Goal: Task Accomplishment & Management: Use online tool/utility

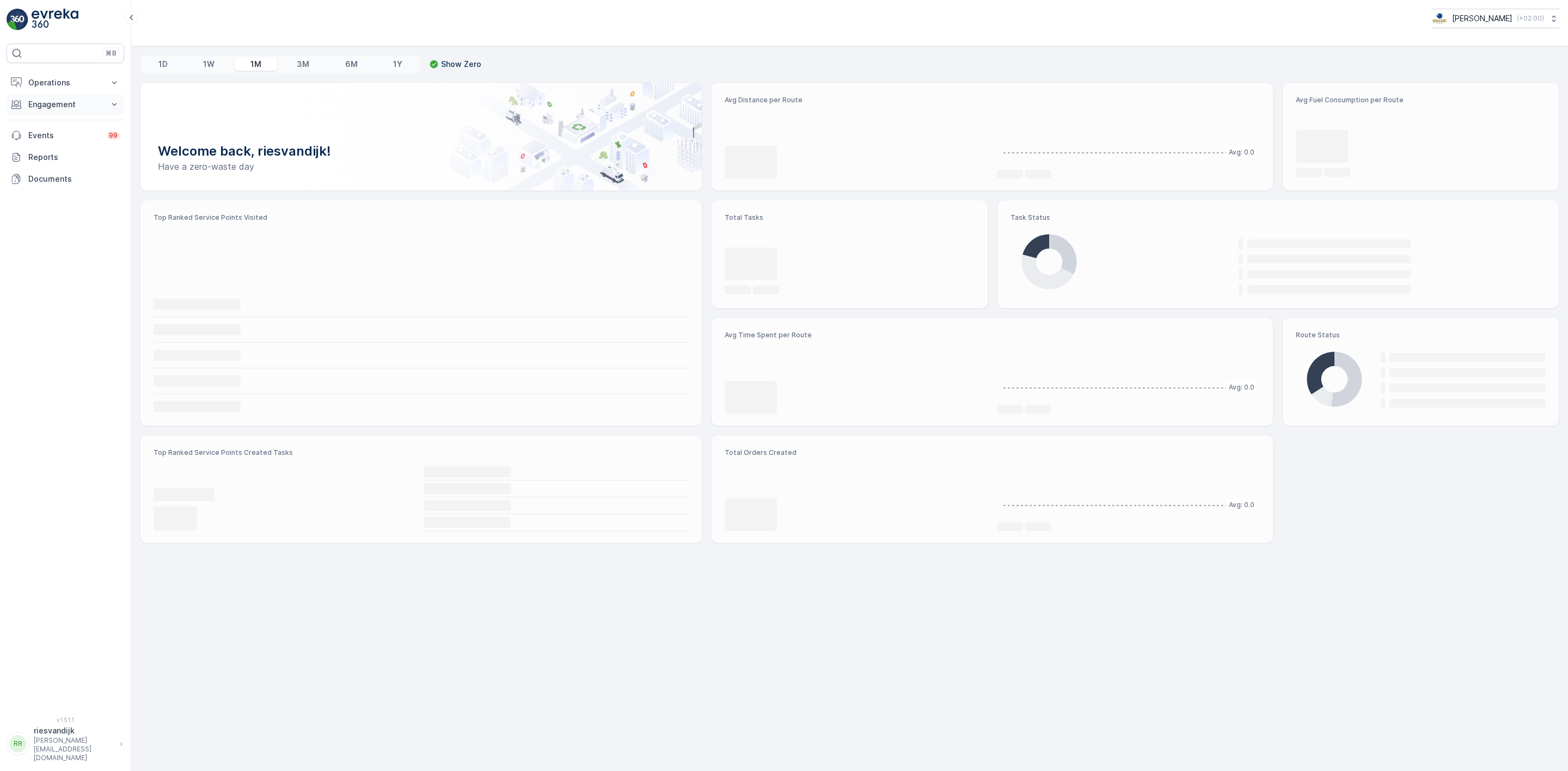
click at [56, 100] on p "Engagement" at bounding box center [66, 105] width 74 height 11
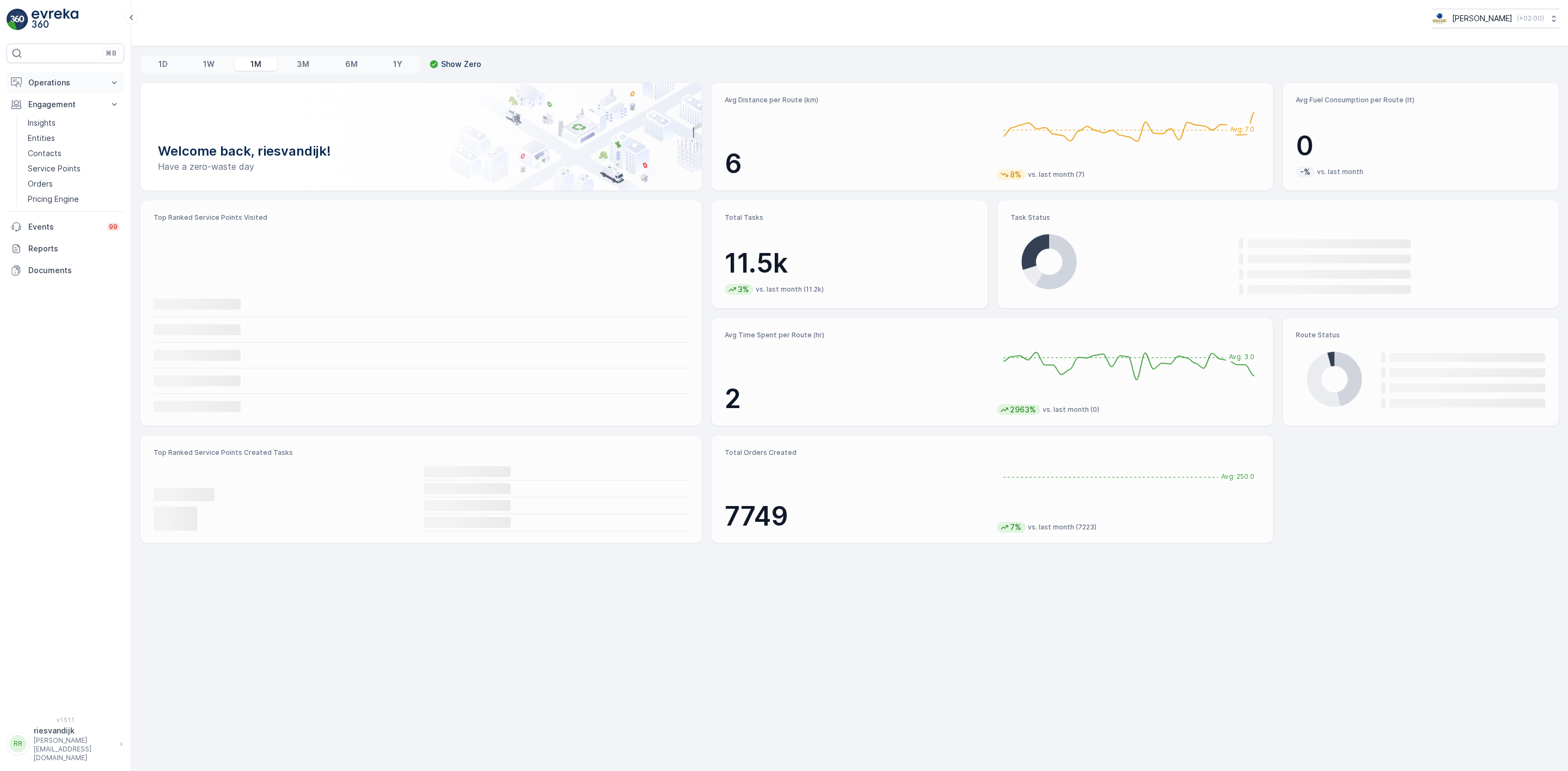
click at [69, 87] on p "Operations" at bounding box center [66, 83] width 74 height 11
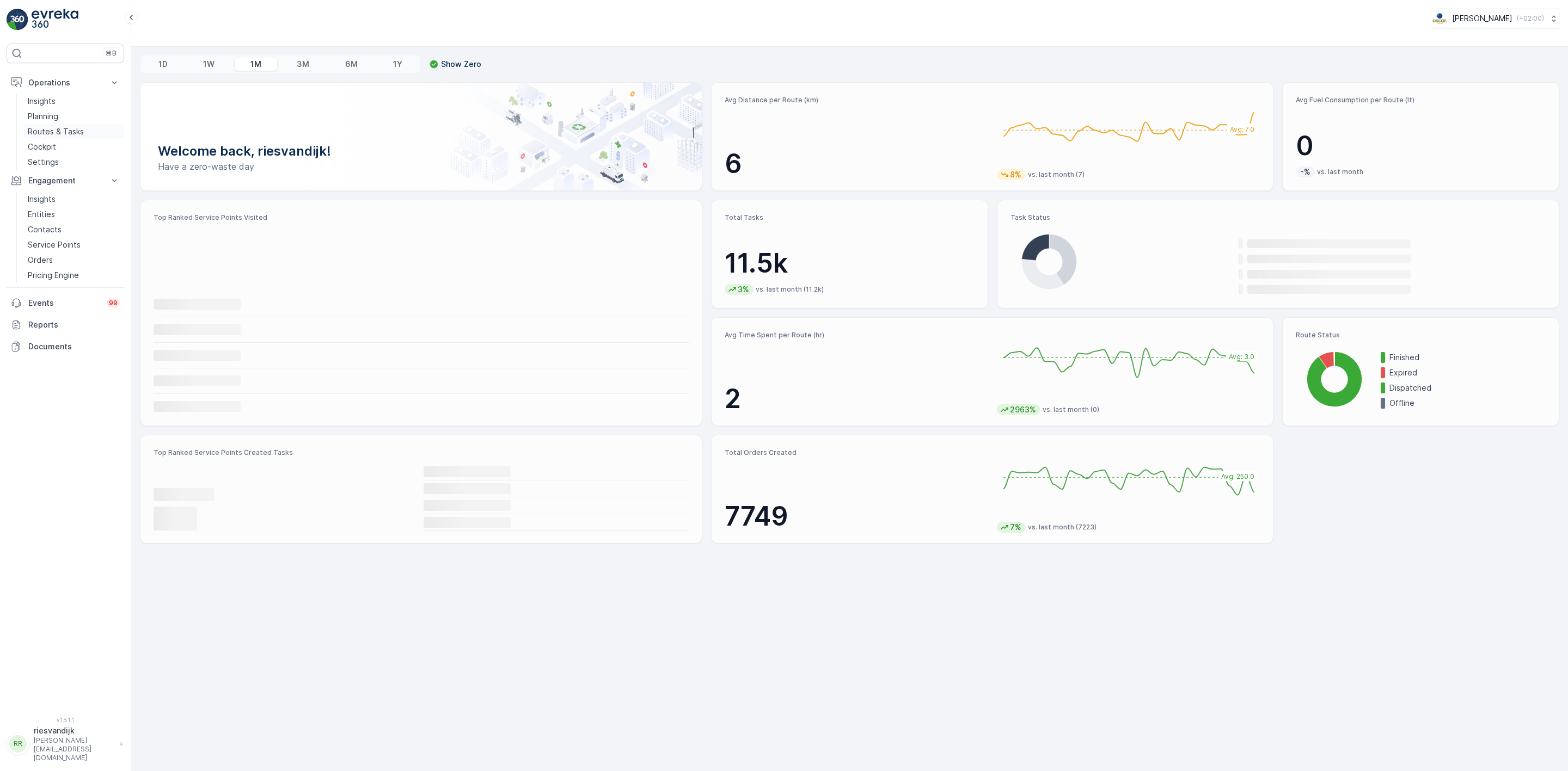
click at [65, 128] on p "Routes & Tasks" at bounding box center [56, 132] width 56 height 11
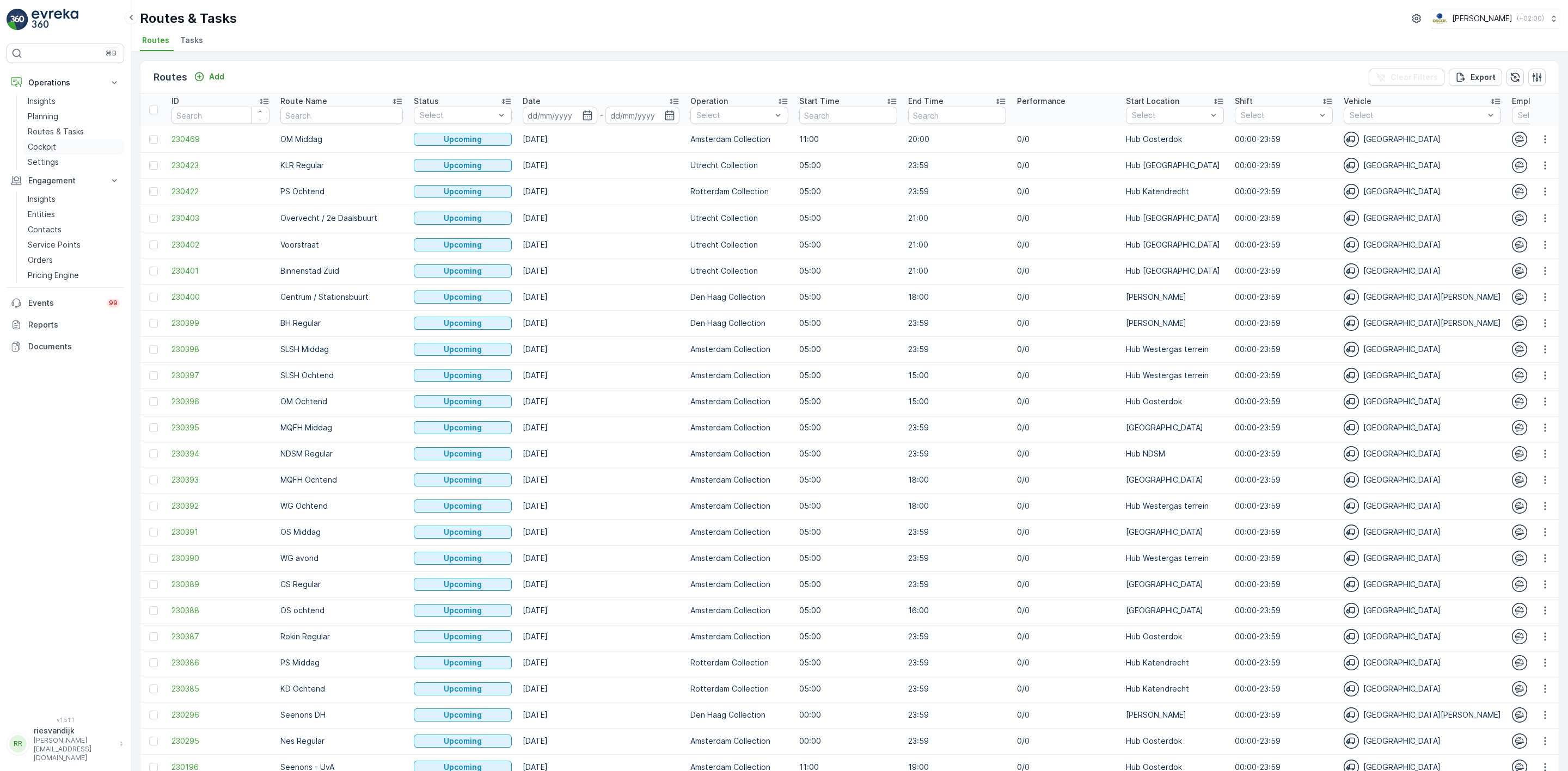
click at [54, 142] on p "Cockpit" at bounding box center [42, 147] width 29 height 11
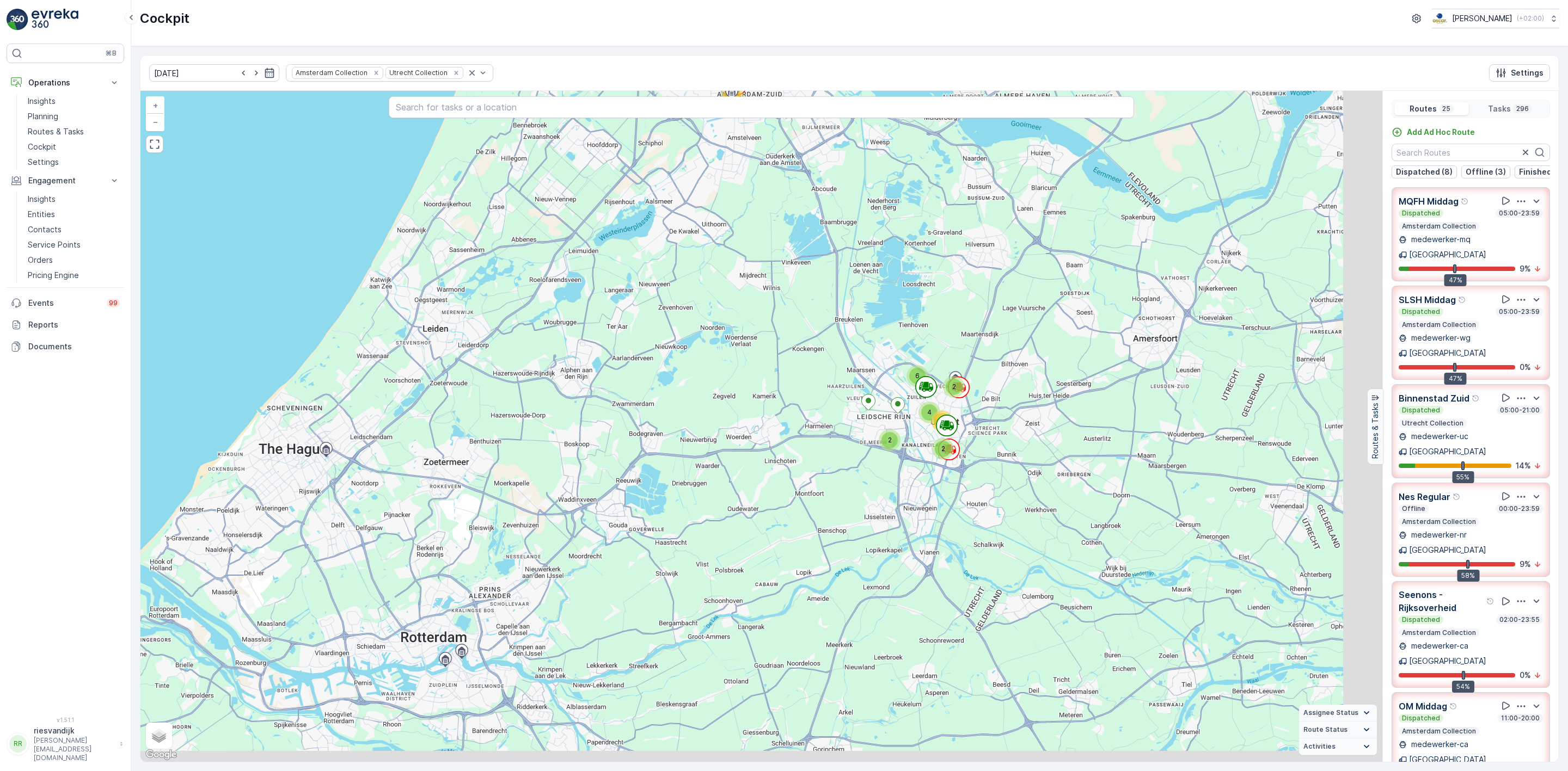
drag, startPoint x: 990, startPoint y: 400, endPoint x: 882, endPoint y: 360, distance: 115.2
click at [882, 360] on div "2 6 2 2 4 35 8 20 70 76 69 [GEOGRAPHIC_DATA] + − Satellite Roadmap Terrain Hybr…" at bounding box center [761, 426] width 1242 height 671
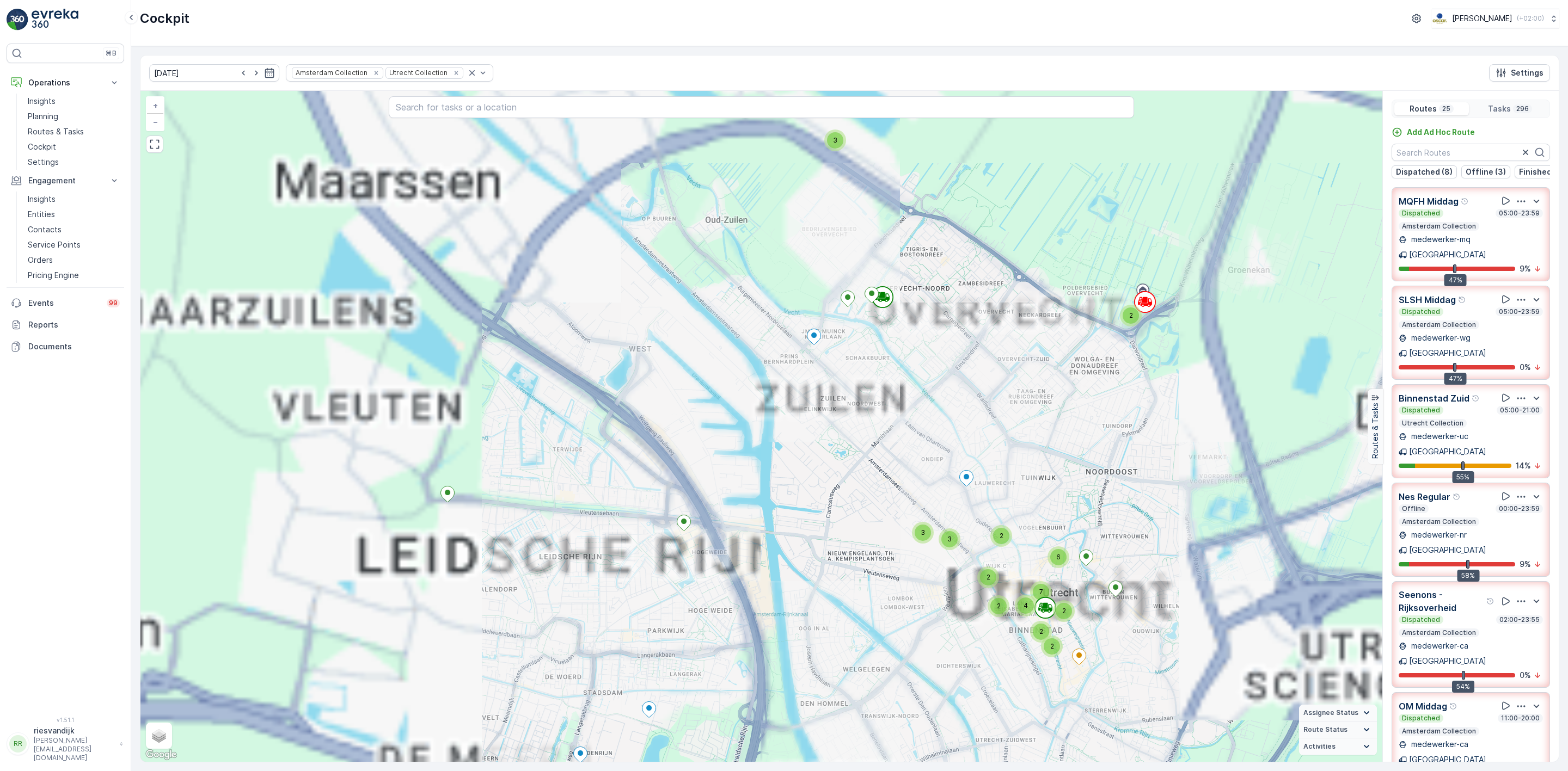
drag, startPoint x: 946, startPoint y: 421, endPoint x: 863, endPoint y: 293, distance: 152.6
click at [863, 291] on div "3 2 3 2 2 2 3 6 2 2 7 4 2 2 2 3 2 7 2 3 2 3 2 3 2 4 15 35 3 2 2 2 22 4 2 2 2 10…" at bounding box center [761, 426] width 1242 height 671
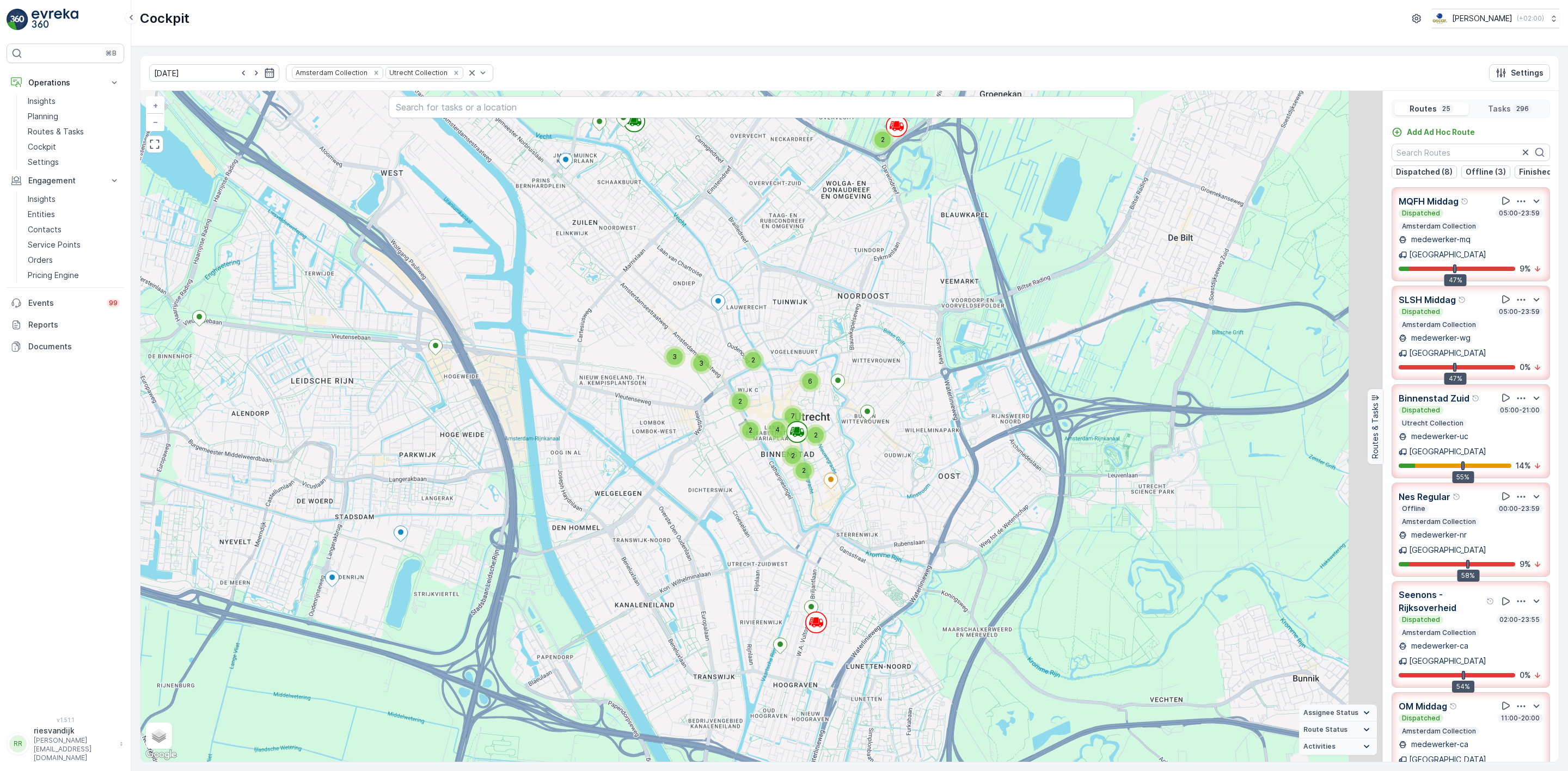
drag, startPoint x: 998, startPoint y: 363, endPoint x: 805, endPoint y: 337, distance: 194.7
click at [805, 337] on div "3 2 3 2 2 2 3 6 2 2 7 4 2 2 2 3 2 7 2 3 2 3 2 3 2 4 15 35 3 2 2 2 22 4 2 2 2 10…" at bounding box center [761, 426] width 1242 height 671
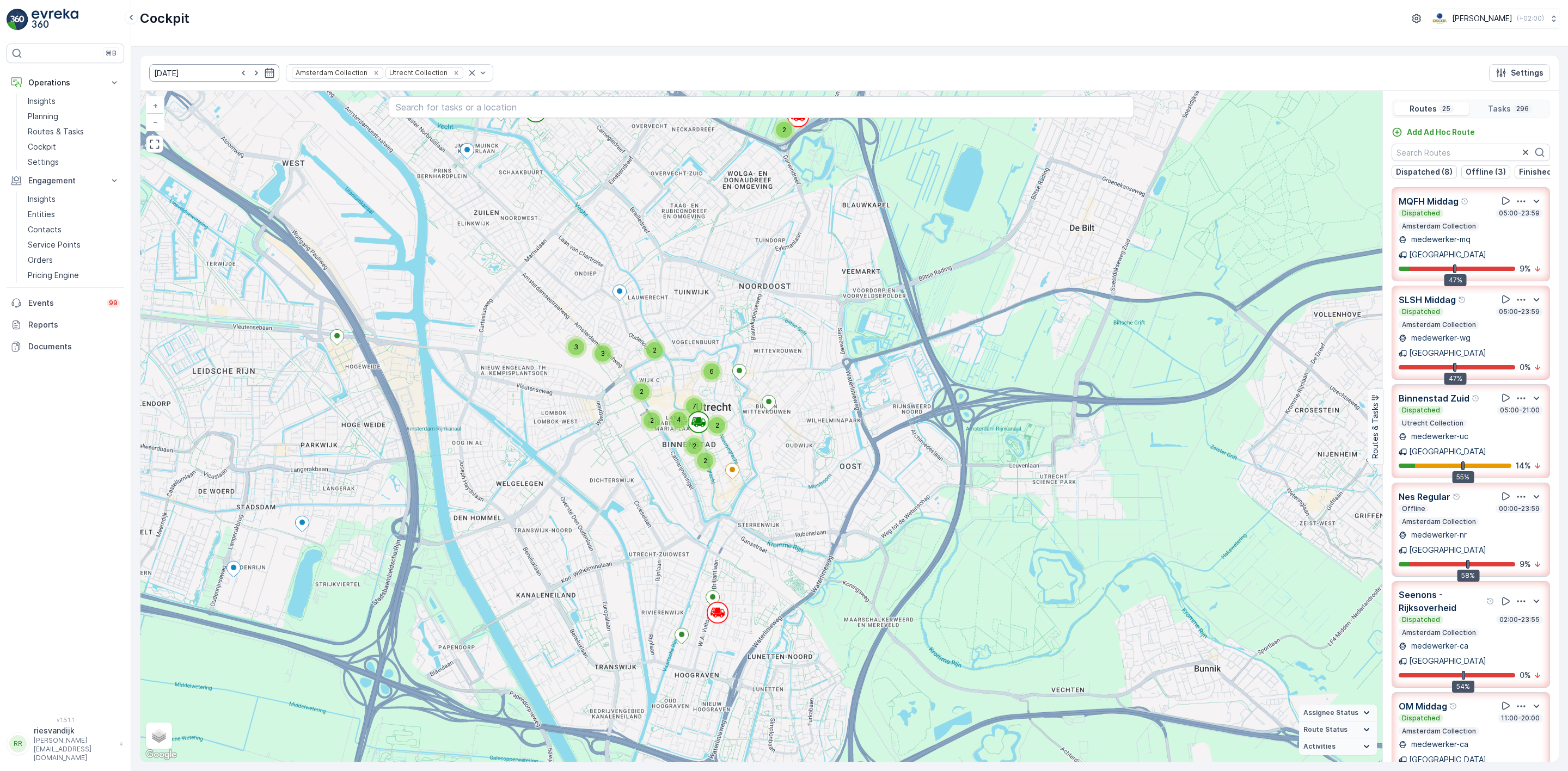
click at [206, 79] on input "[DATE]" at bounding box center [214, 73] width 130 height 18
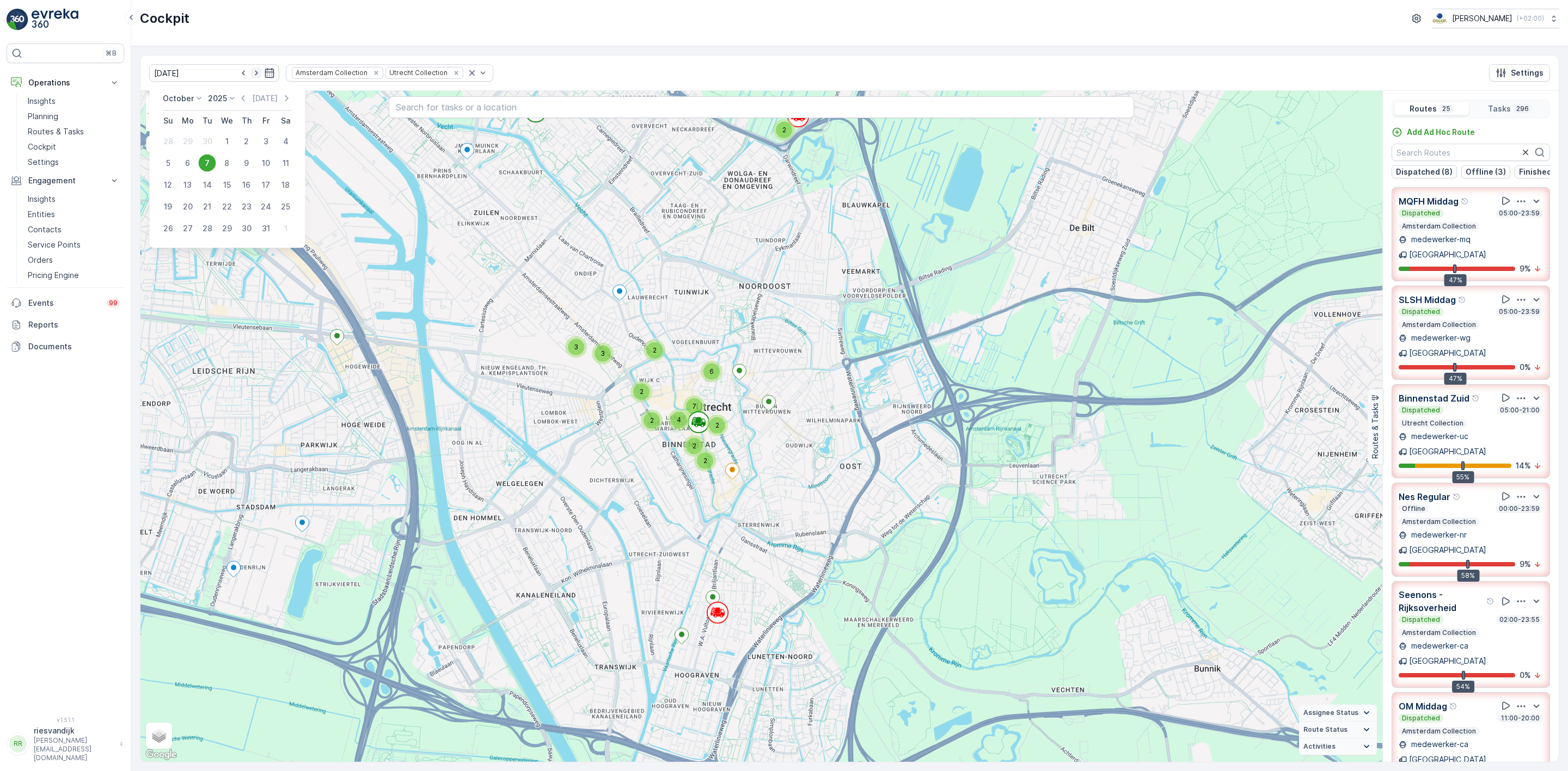
click at [251, 72] on icon "button" at bounding box center [256, 73] width 11 height 11
click at [678, 57] on div "[DATE] Amsterdam Collection Utrecht Collection Settings [DATE] [DATE] Su Mo Tu …" at bounding box center [850, 73] width 1418 height 35
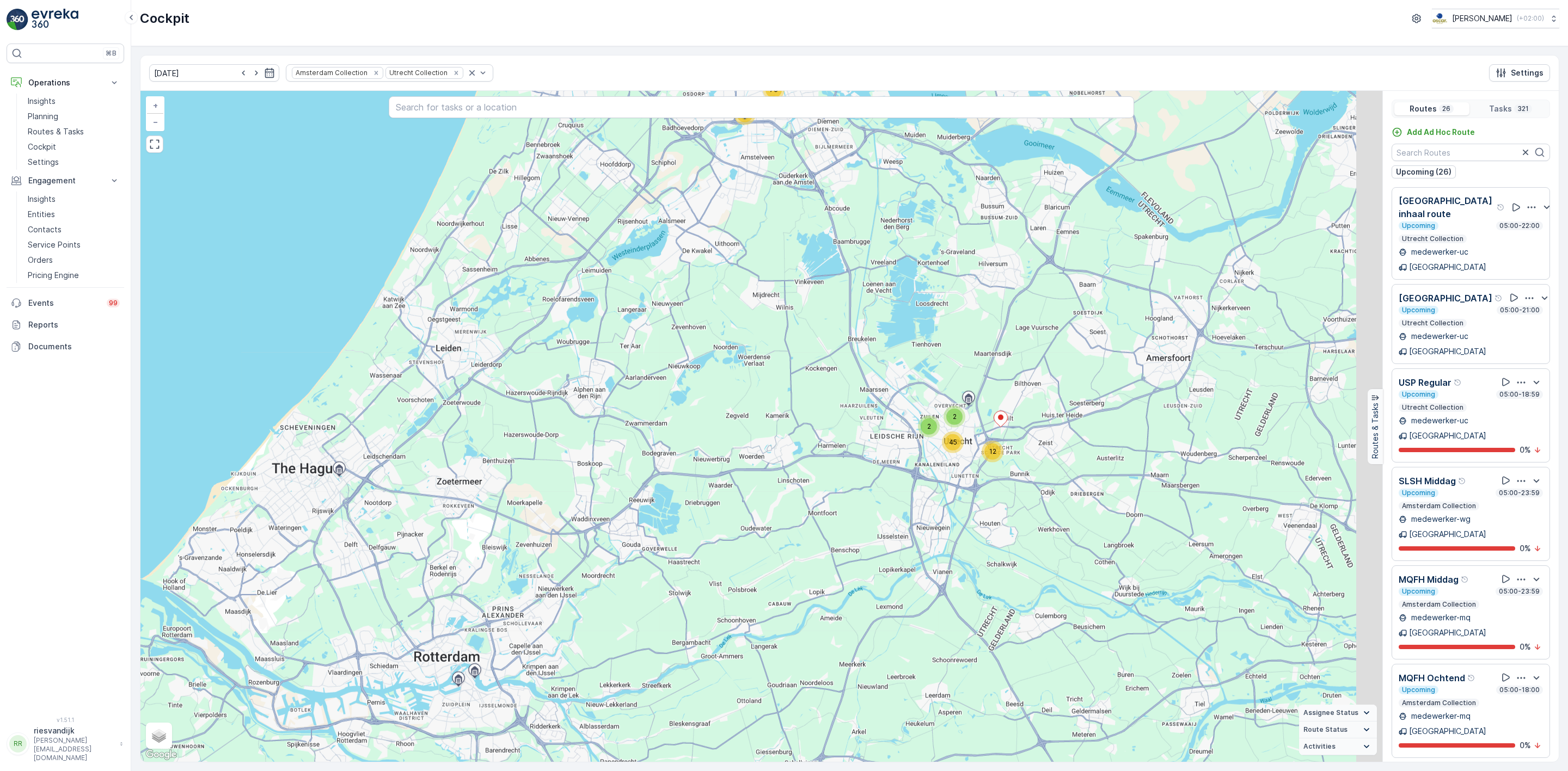
drag, startPoint x: 1034, startPoint y: 407, endPoint x: 909, endPoint y: 369, distance: 130.6
click at [976, 371] on div "12 2 2 45 7 23 77 76 76 + − Satellite Roadmap Terrain Hybrid Leaflet Keyboard s…" at bounding box center [761, 426] width 1242 height 671
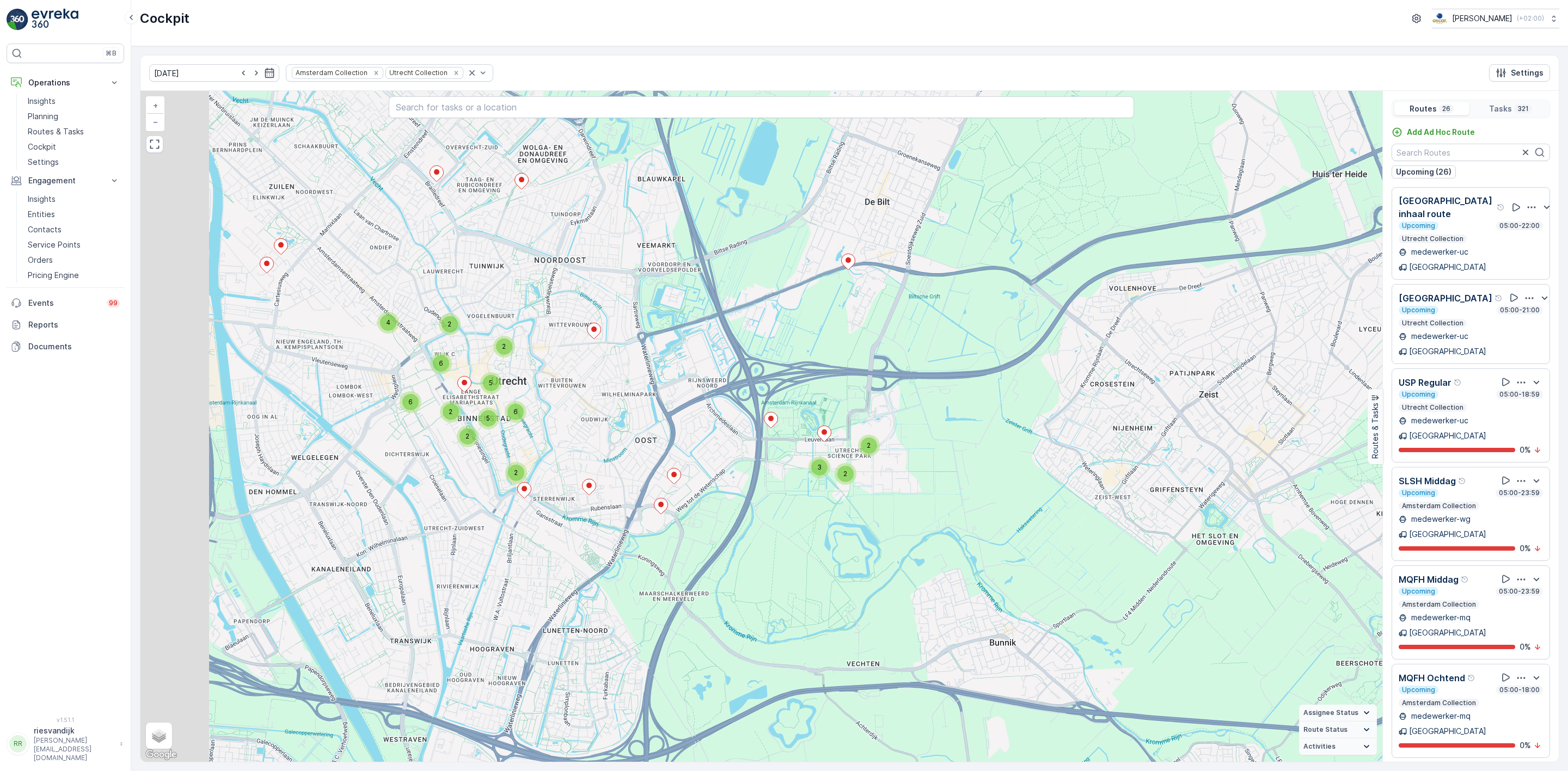
drag, startPoint x: 957, startPoint y: 319, endPoint x: 948, endPoint y: 353, distance: 35.2
click at [957, 318] on div "2 3 2 2 6 6 2 4 6 2 5 2 5 2 2 3 2 3 7 2 3 3 2 2 2 3 4 5 14 37 2 2 2 3 22 3 2 3 …" at bounding box center [761, 426] width 1242 height 671
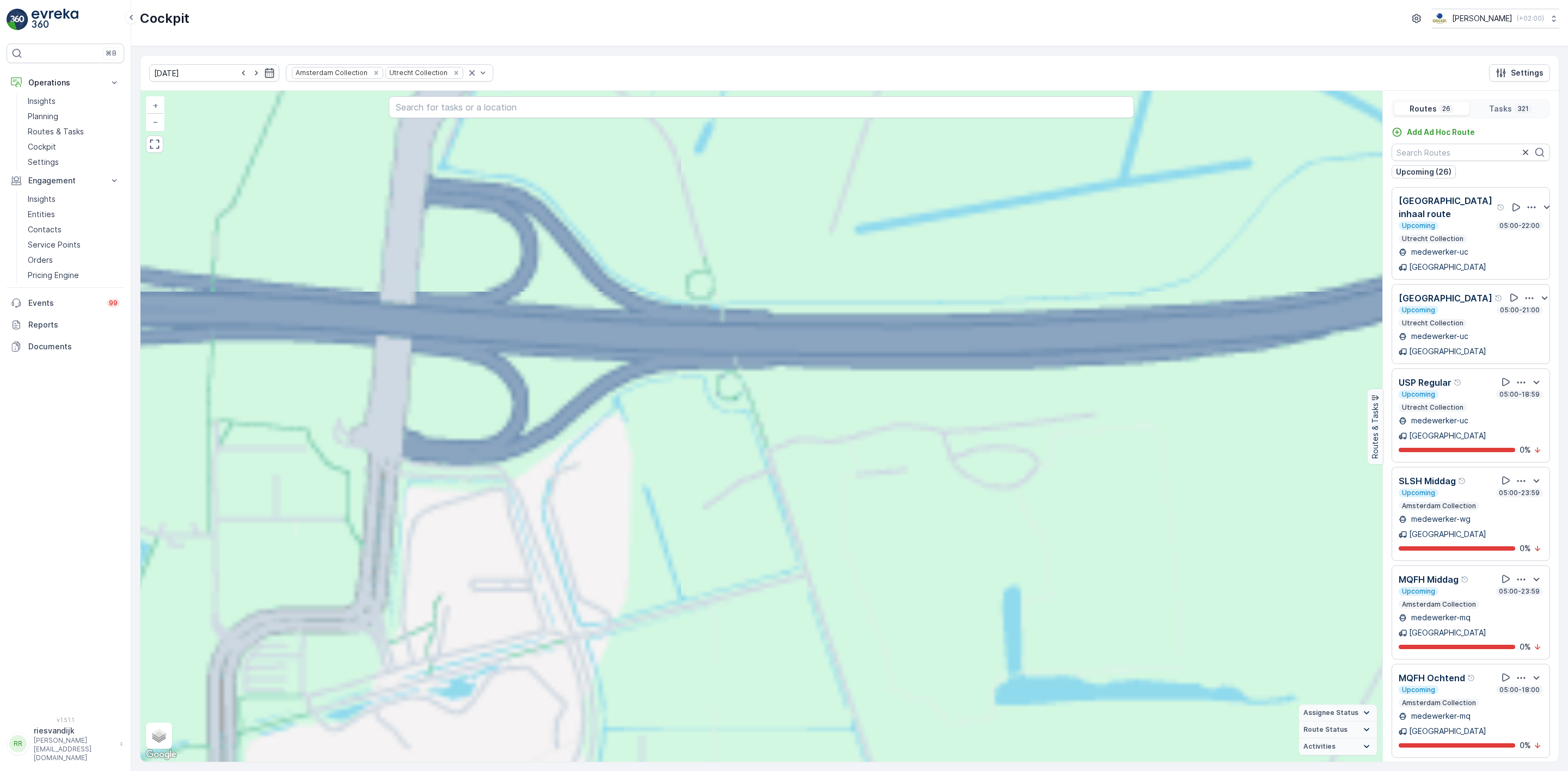
click at [1047, 114] on div "2 3 2 2 6 6 2 4 6 2 5 2 5 2 2 3 2 3 7 2 3 3 2 2 2 3 4 5 14 37 2 2 2 3 22 3 2 3 …" at bounding box center [761, 426] width 1242 height 671
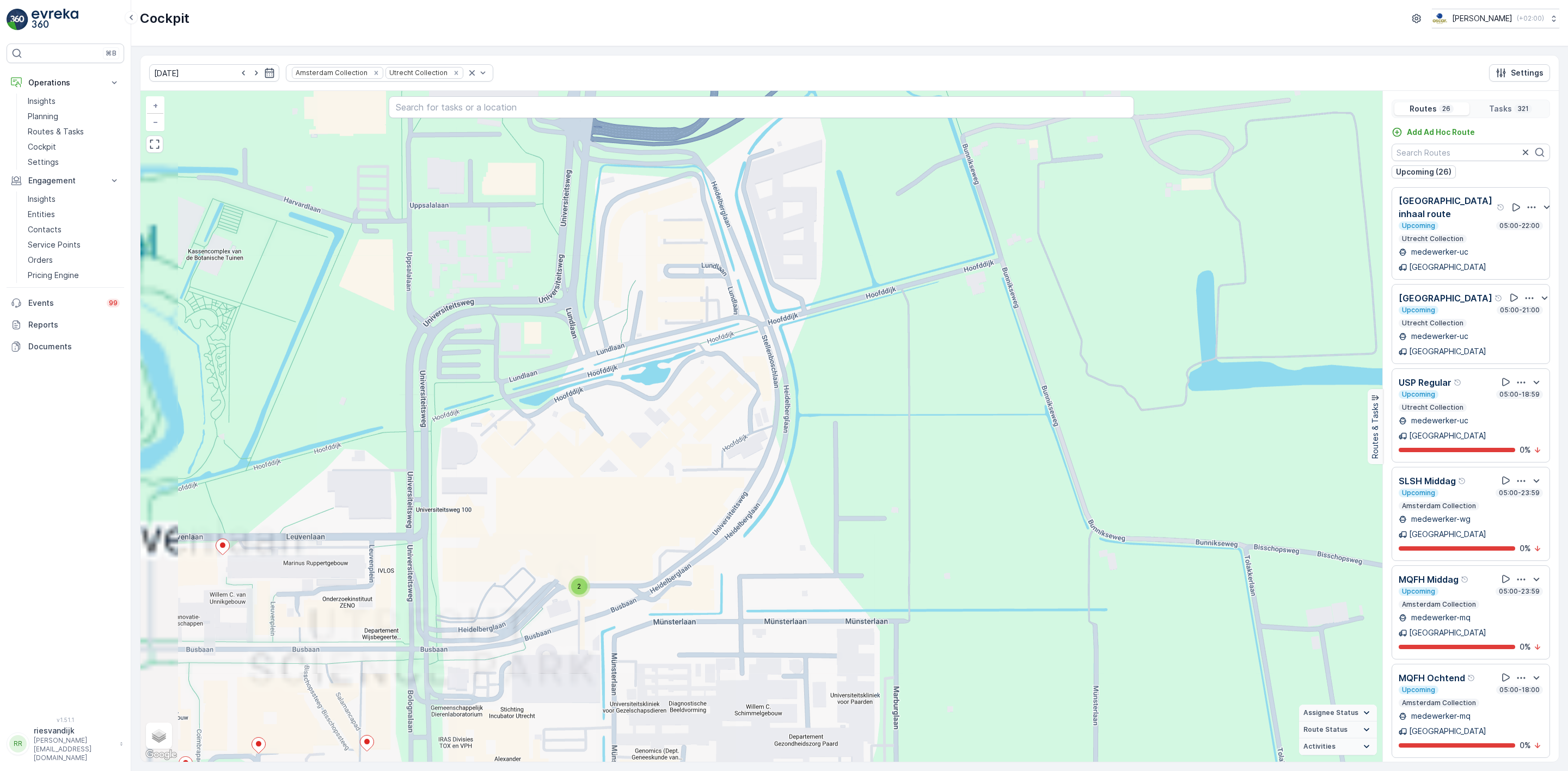
drag, startPoint x: 1083, startPoint y: 310, endPoint x: 1183, endPoint y: 211, distance: 140.7
click at [1191, 209] on div "2 3 2 3 2 2 2 2 2 3 2 2 2 2 4 2 2 4 2 3 4 2 4 2 2 2 6 3 2 2 2 2 2 2 2 2 3 3 2 2…" at bounding box center [761, 426] width 1242 height 671
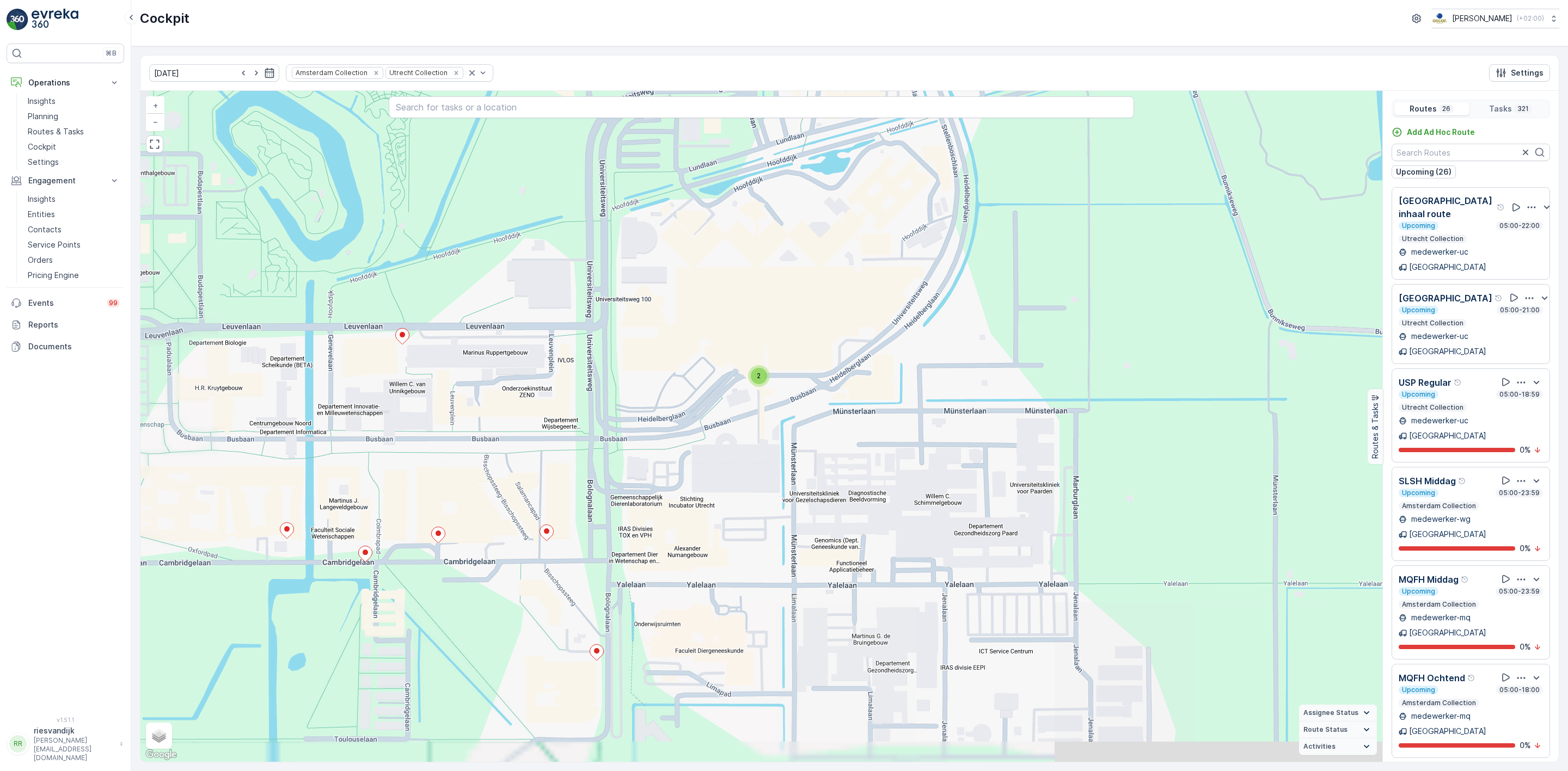
drag, startPoint x: 1009, startPoint y: 296, endPoint x: 1106, endPoint y: 211, distance: 129.0
click at [1106, 211] on div "2 3 2 3 2 2 2 2 2 3 2 2 2 2 4 2 2 4 2 3 4 2 4 2 2 2 6 3 2 2 2 2 2 2 2 2 3 3 2 2…" at bounding box center [761, 426] width 1242 height 671
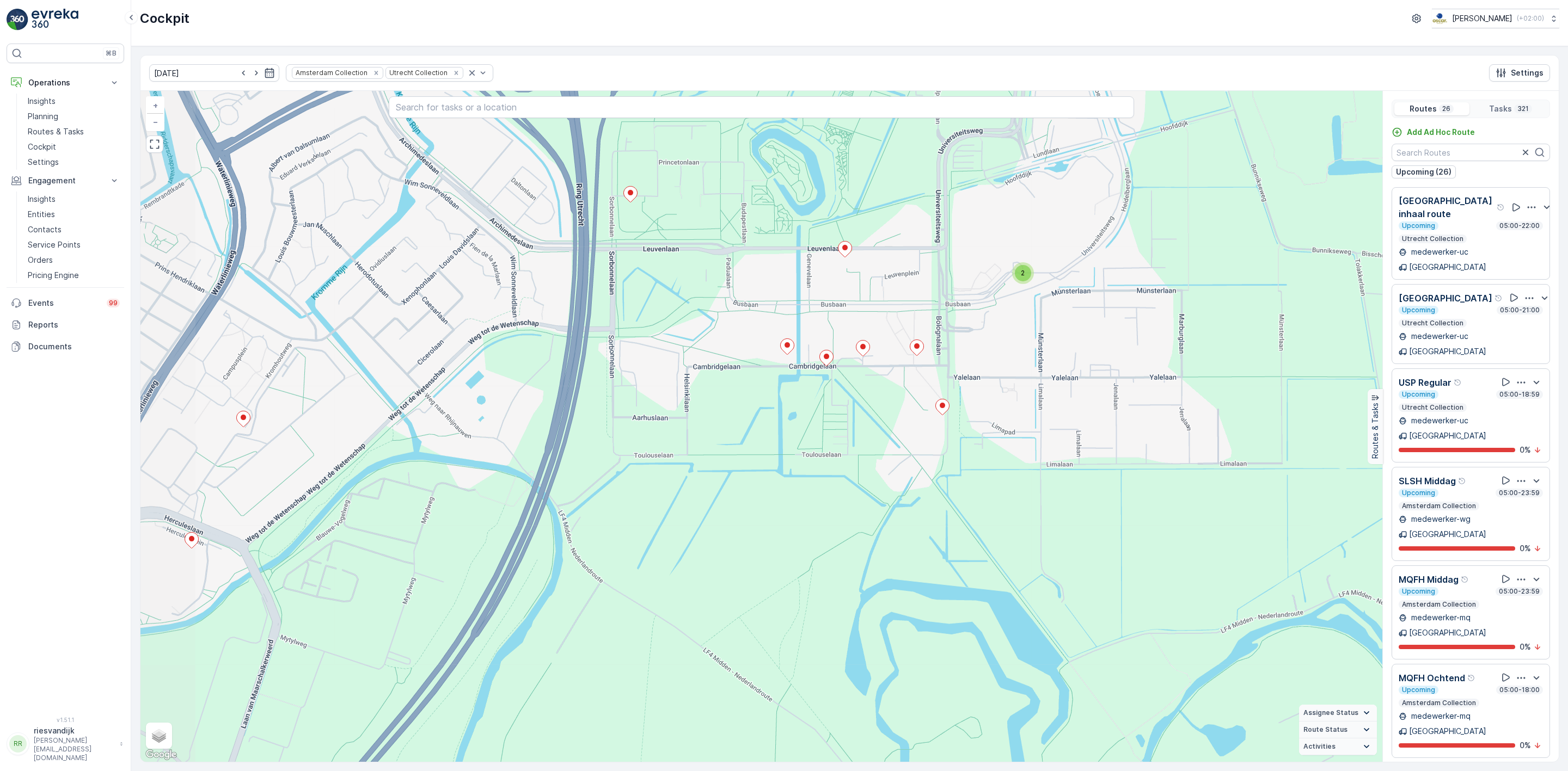
click at [590, 632] on div "2 2 6 2 3 2 2 2 2 2 2 3 2 3 2 2 2 3 2 4 4 4 3 7 2 5 3 11 4 2 3 2 7 2 2 2 2 2 2 …" at bounding box center [761, 426] width 1242 height 671
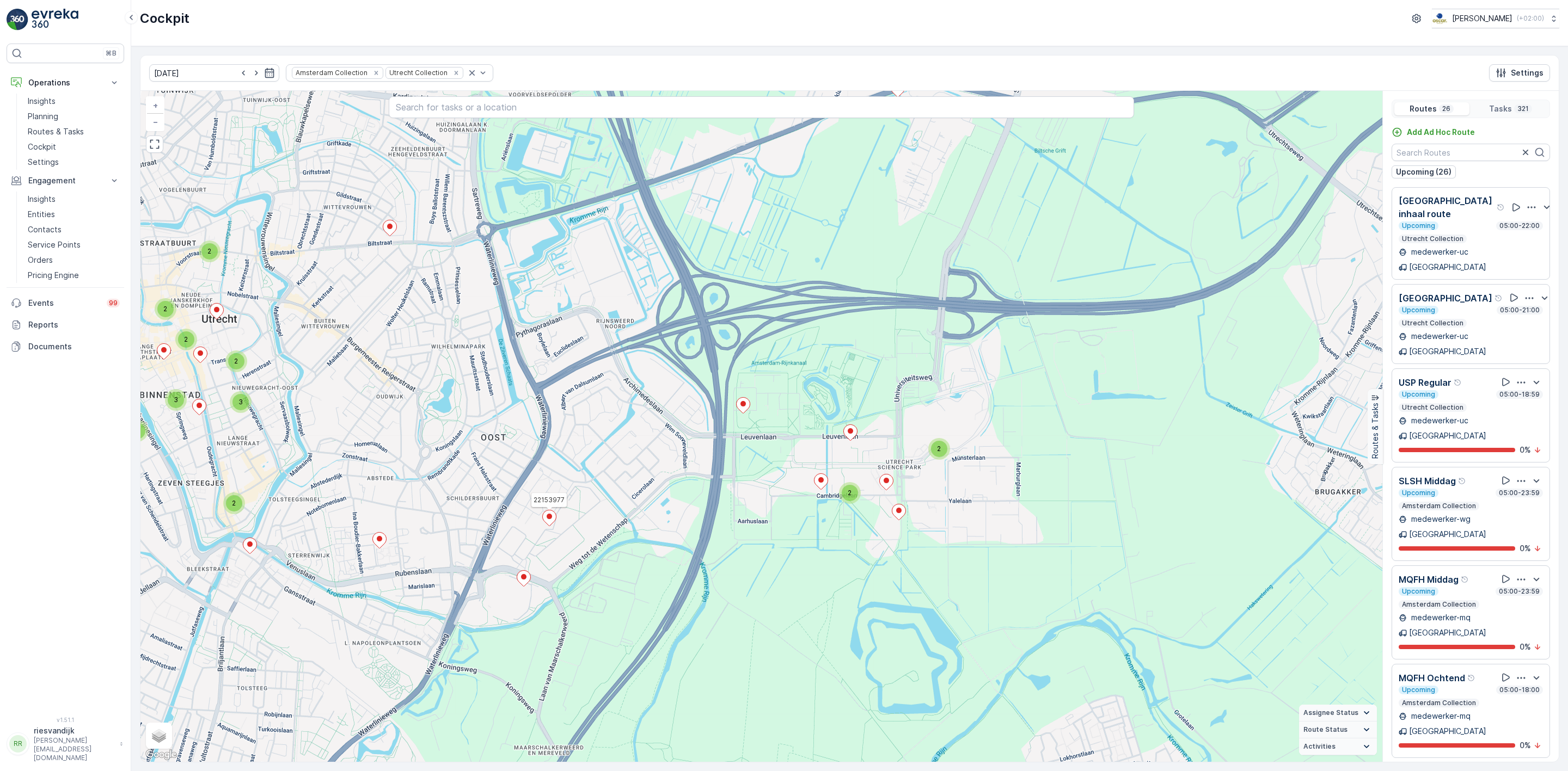
click at [553, 523] on icon at bounding box center [549, 518] width 13 height 16
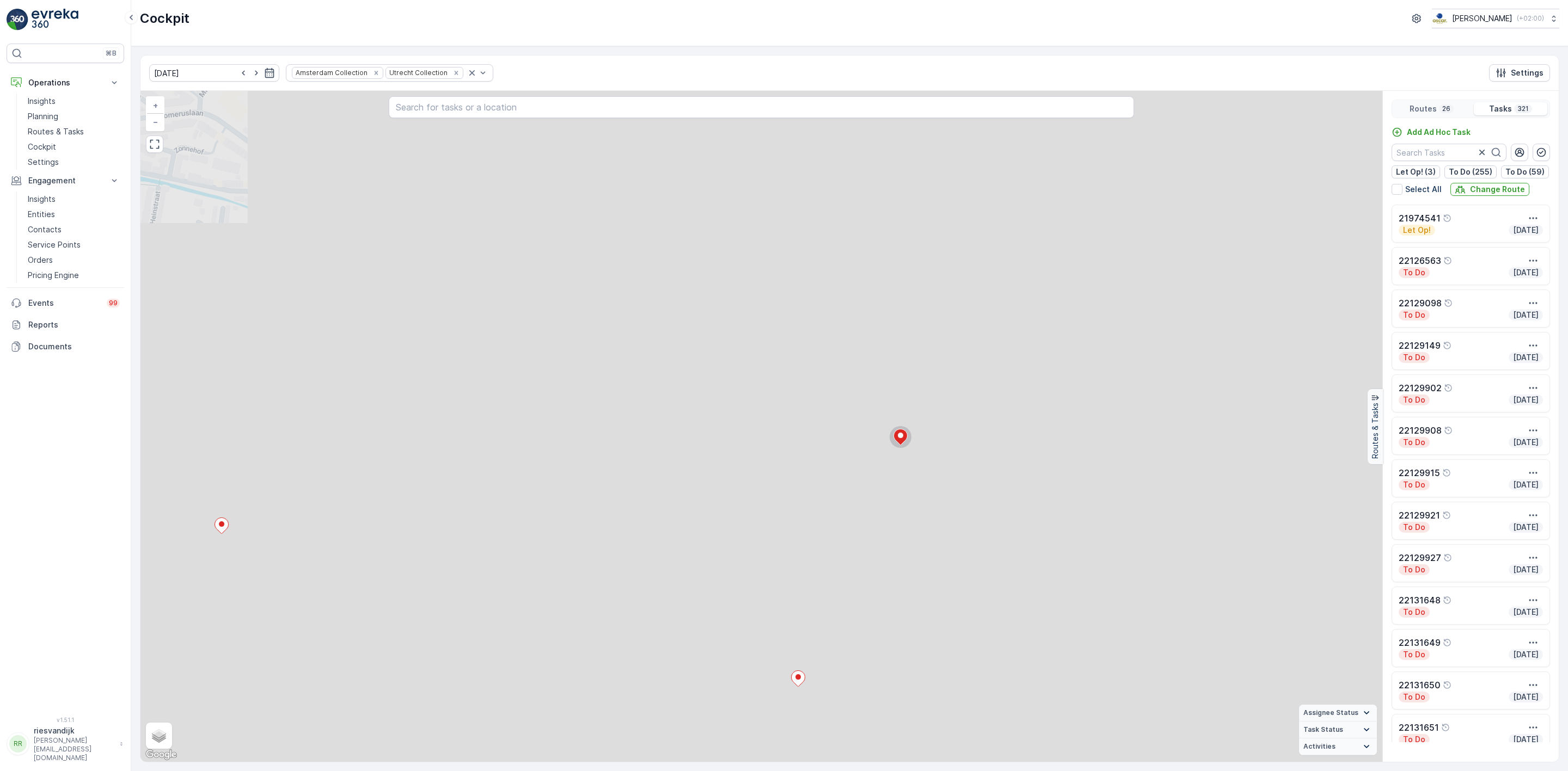
drag, startPoint x: 1093, startPoint y: 381, endPoint x: 822, endPoint y: 415, distance: 273.1
click at [822, 414] on div "2 3 2 3 2 2 2 2 2 3 2 2 2 2 4 2 2 4 2 3 4 2 4 2 2 2 6 3 2 2 2 2 2 2 2 2 3 3 2 2…" at bounding box center [761, 426] width 1242 height 671
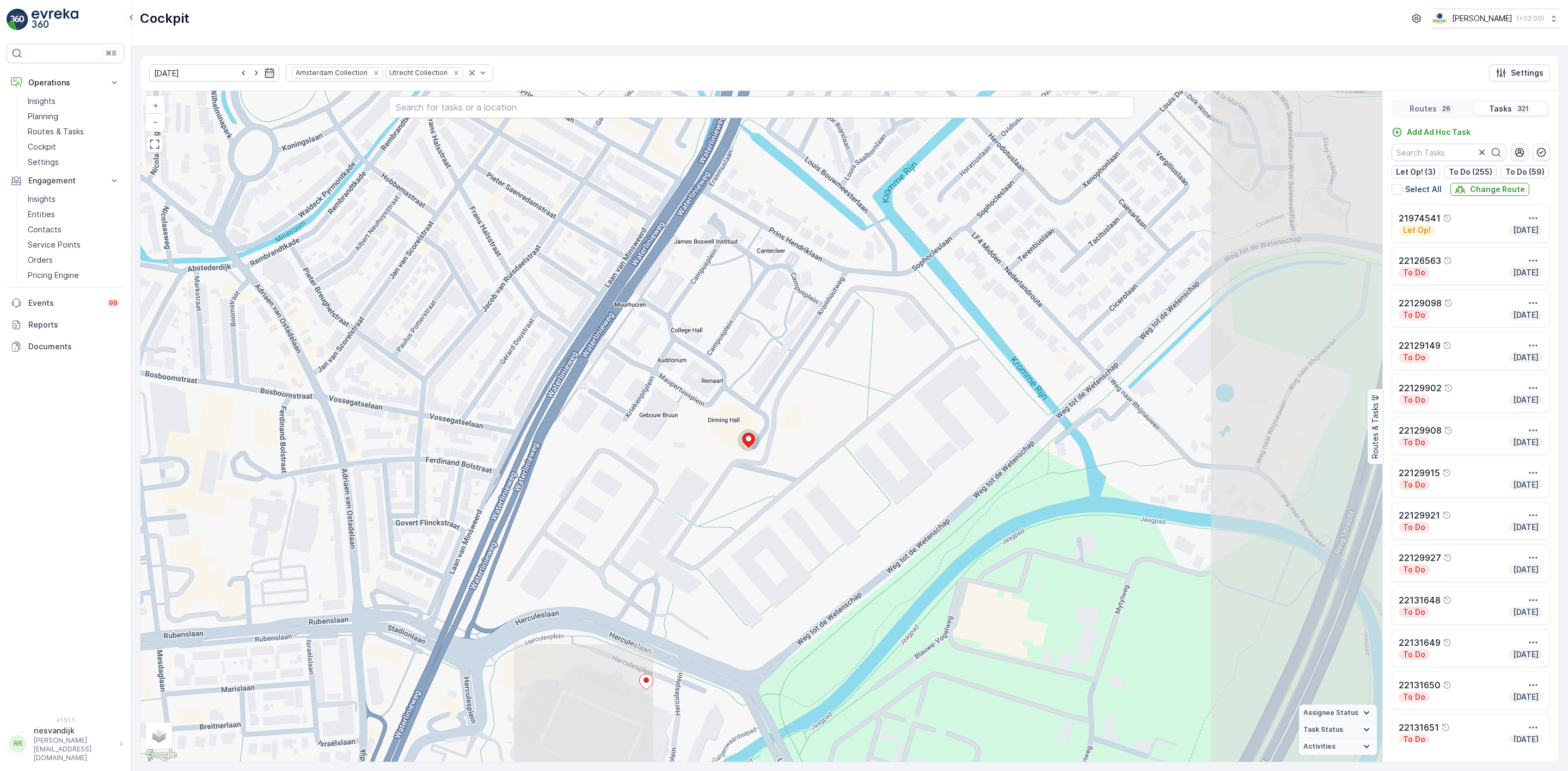
drag, startPoint x: 923, startPoint y: 402, endPoint x: 729, endPoint y: 425, distance: 195.4
click at [779, 426] on div "2 3 2 3 2 2 2 2 2 3 2 2 2 2 4 2 2 4 2 3 4 2 4 2 2 2 6 3 2 2 2 2 2 2 2 2 3 3 2 2…" at bounding box center [761, 426] width 1242 height 671
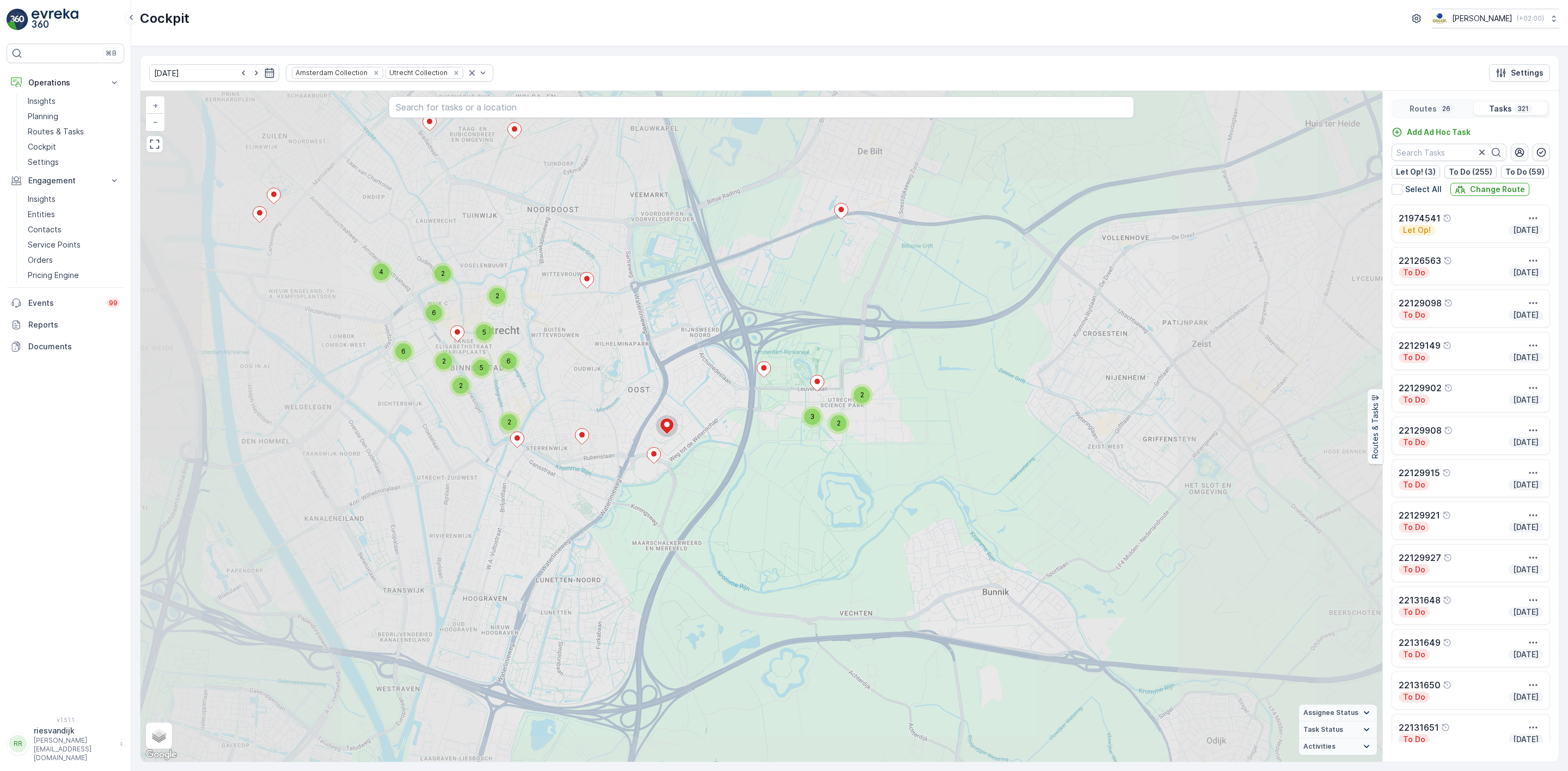
drag, startPoint x: 937, startPoint y: 402, endPoint x: 898, endPoint y: 405, distance: 39.1
click at [898, 405] on div "2 3 2 3 2 2 2 2 2 3 2 2 2 2 4 2 2 4 2 3 4 2 4 2 2 2 6 3 2 2 2 2 2 2 2 2 3 3 2 2…" at bounding box center [761, 426] width 1242 height 671
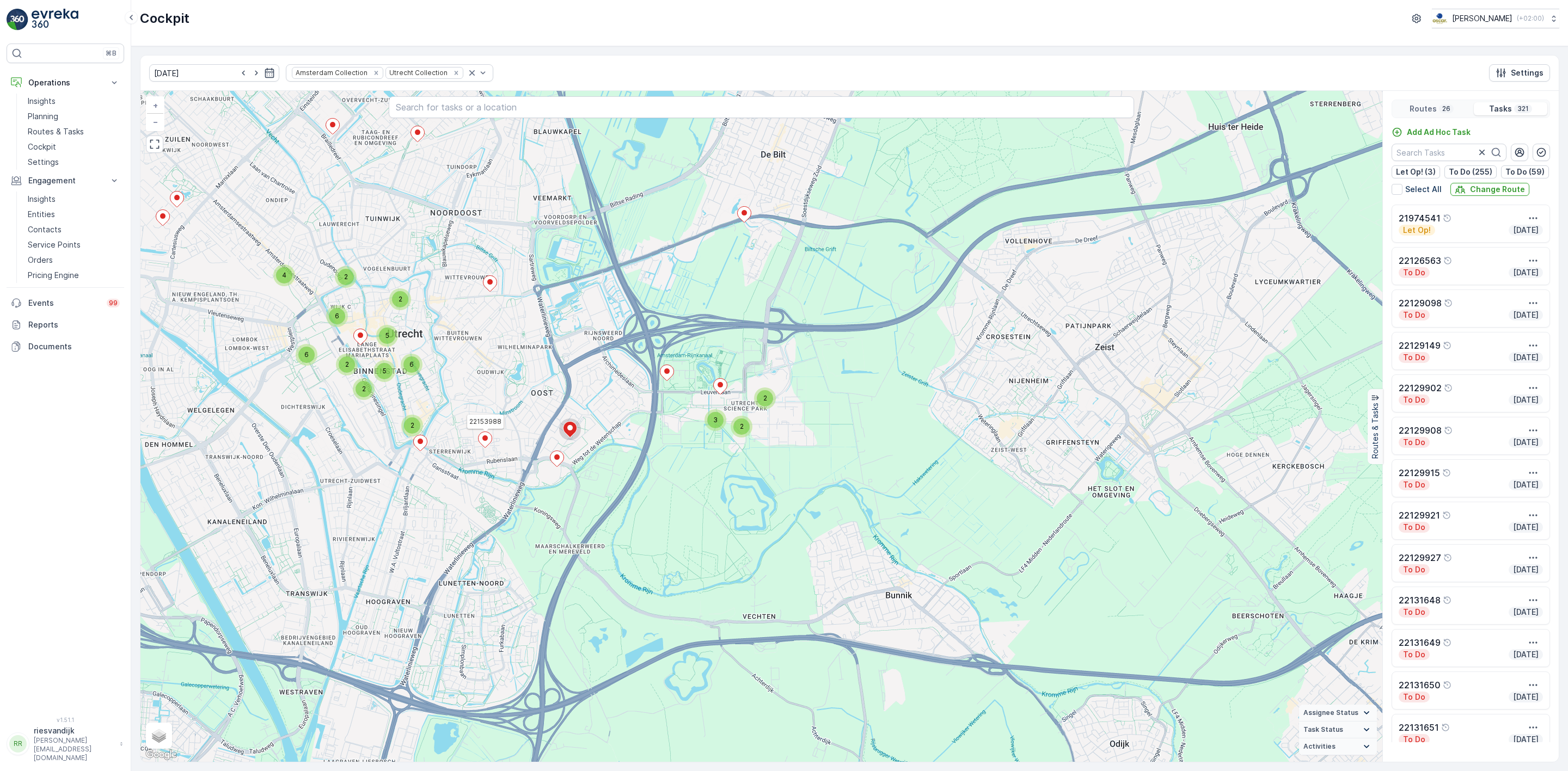
click at [484, 436] on icon at bounding box center [485, 440] width 13 height 16
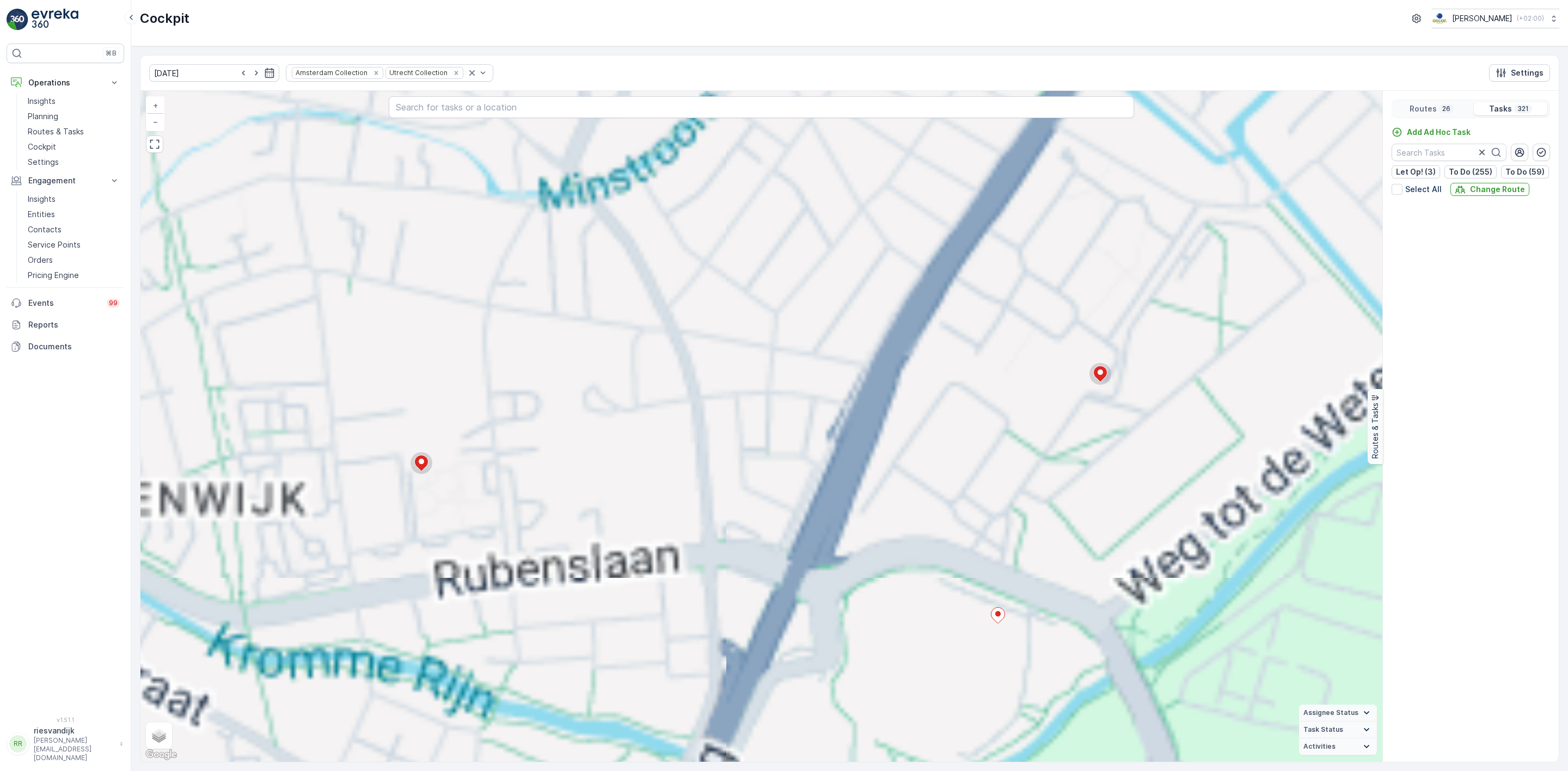
scroll to position [10712, 0]
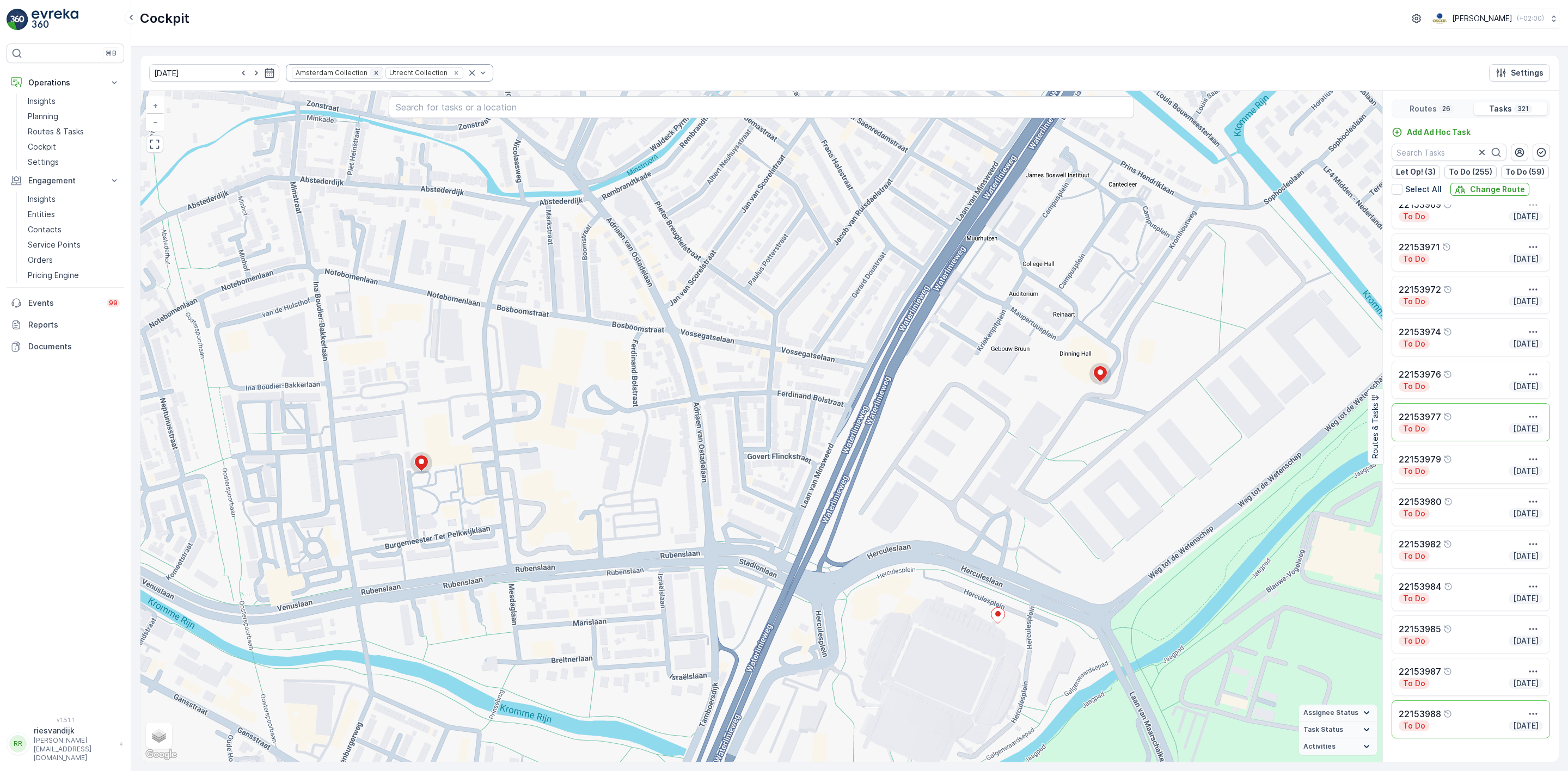
click at [374, 75] on icon "Remove Amsterdam Collection" at bounding box center [376, 72] width 4 height 4
click at [1447, 111] on p "..." at bounding box center [1446, 109] width 7 height 9
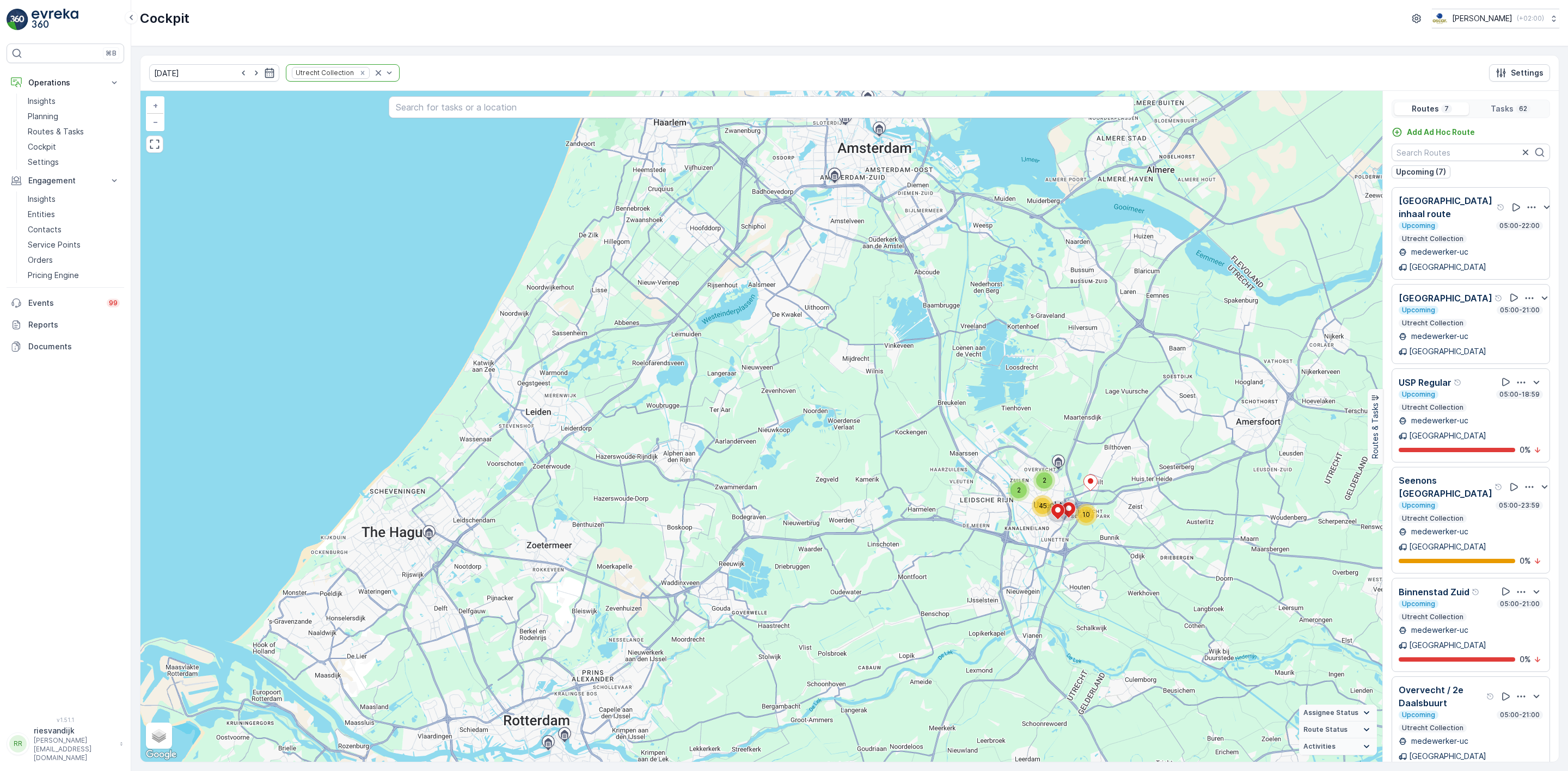
drag, startPoint x: 1029, startPoint y: 456, endPoint x: 1010, endPoint y: 455, distance: 19.0
click at [1023, 456] on div "2 2 10 45 + − Satellite Roadmap Terrain Hybrid Leaflet Keyboard shortcuts Map D…" at bounding box center [761, 426] width 1242 height 671
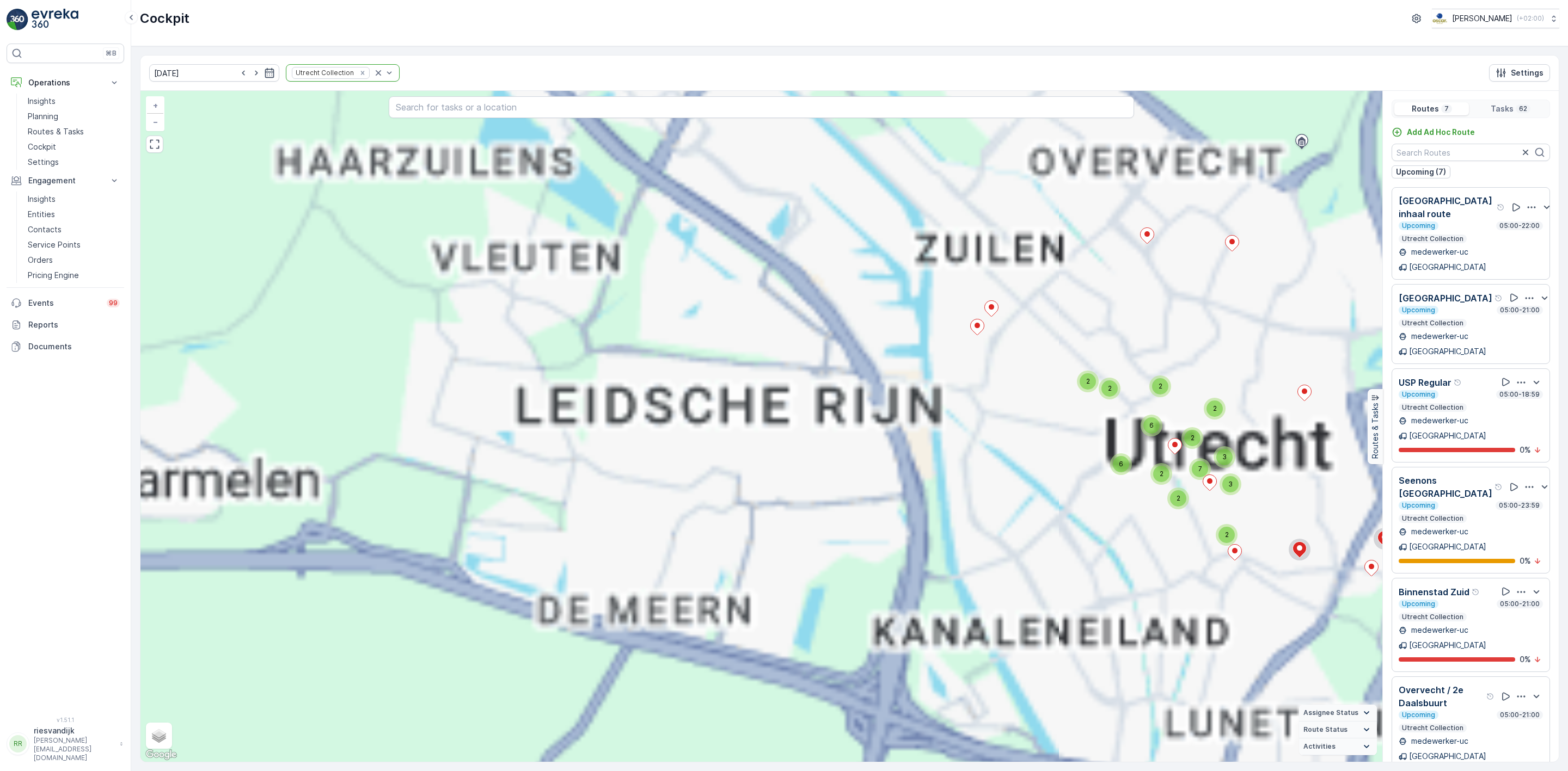
click at [698, 450] on div "2 2 10 45 2 3 2 2 2 2 6 2 2 2 6 2 2 7 3 3 22154050 + − Satellite Roadmap Terrai…" at bounding box center [761, 426] width 1242 height 671
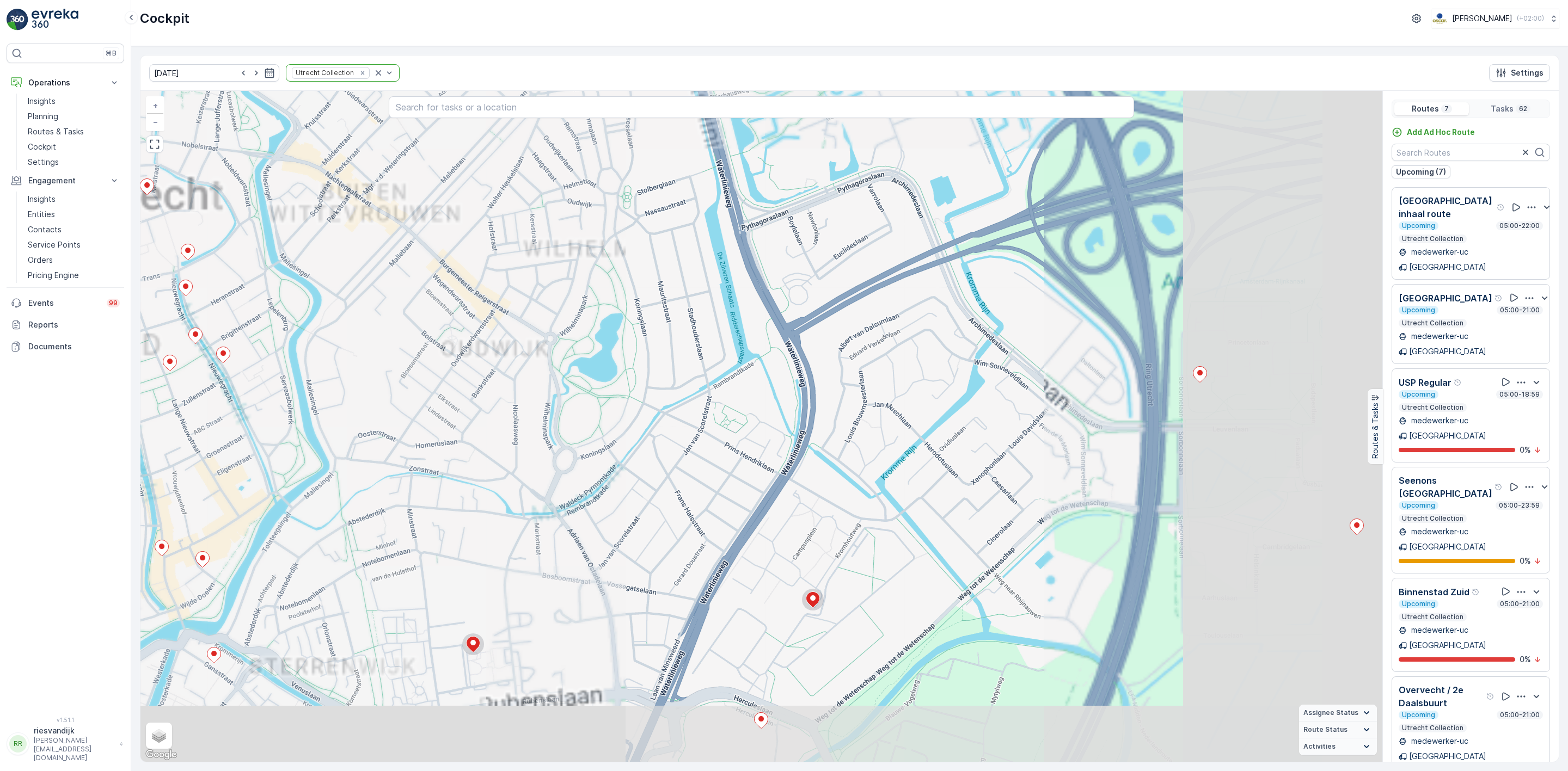
drag, startPoint x: 954, startPoint y: 487, endPoint x: 548, endPoint y: 361, distance: 425.1
click at [537, 361] on div "2 2 6 2 3 2 2 2 22154050 + − Satellite Roadmap Terrain Hybrid Leaflet Keyboard …" at bounding box center [761, 426] width 1242 height 671
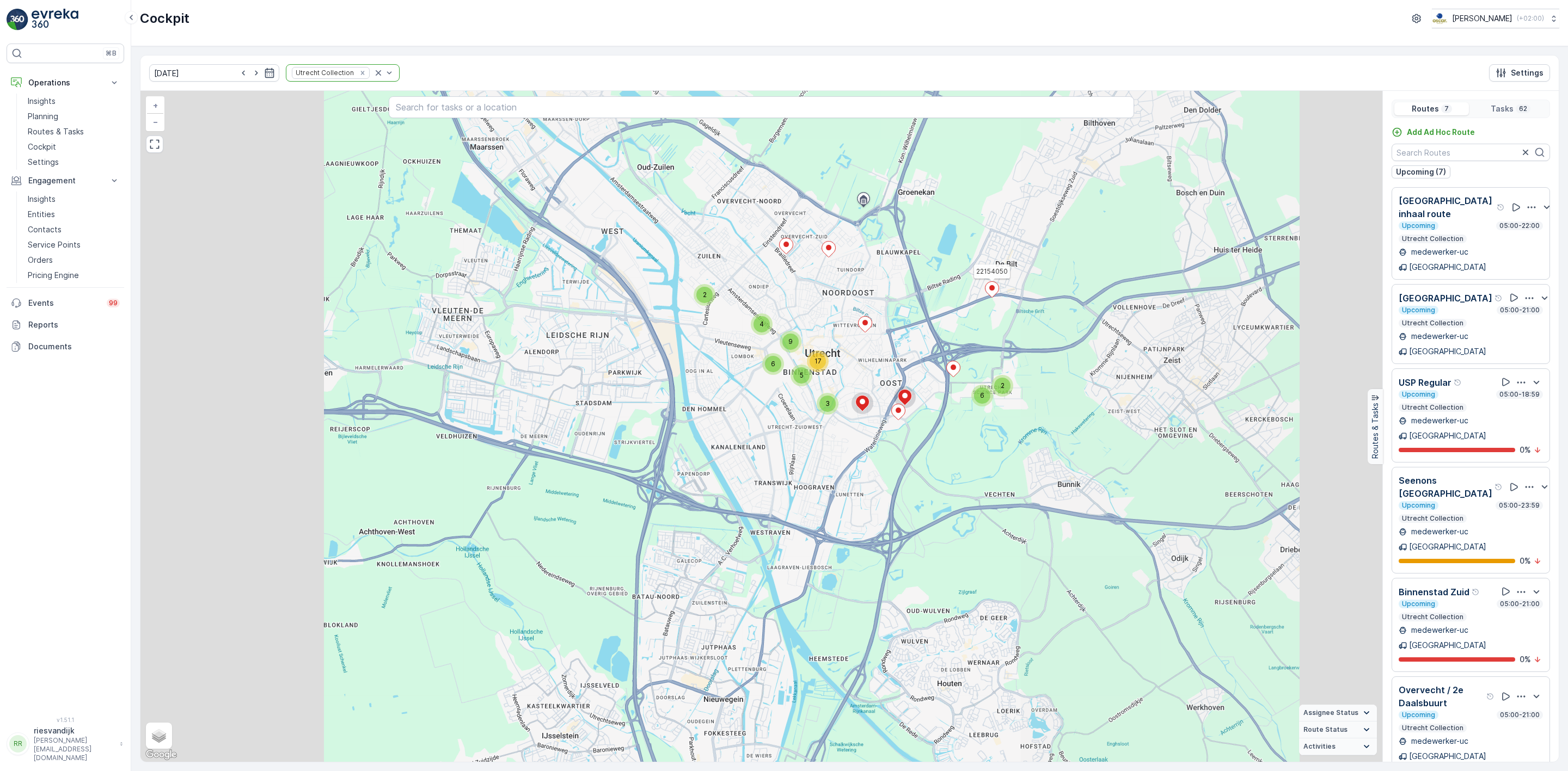
drag, startPoint x: 1101, startPoint y: 409, endPoint x: 931, endPoint y: 416, distance: 170.1
click at [931, 416] on div "2 2 6 2 3 2 2 2 2 2 6 4 3 6 5 9 17 22154050 + − Satellite Roadmap Terrain Hybri…" at bounding box center [761, 426] width 1242 height 671
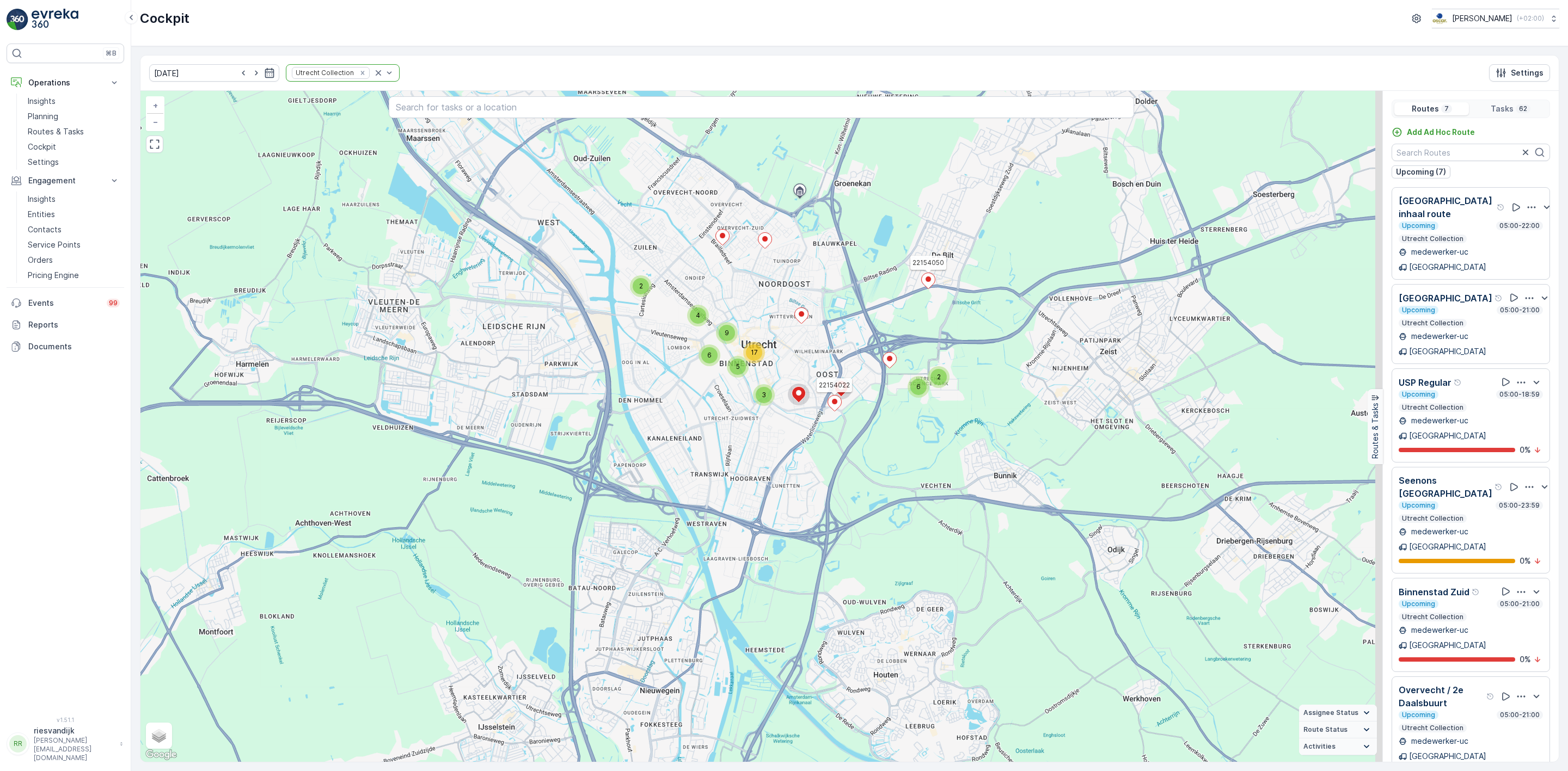
drag, startPoint x: 1195, startPoint y: 349, endPoint x: 1139, endPoint y: 341, distance: 56.6
click at [1139, 341] on div "2 2 6 4 3 6 5 9 17 22154050 22154022 + − Satellite Roadmap Terrain Hybrid Leafl…" at bounding box center [761, 426] width 1242 height 671
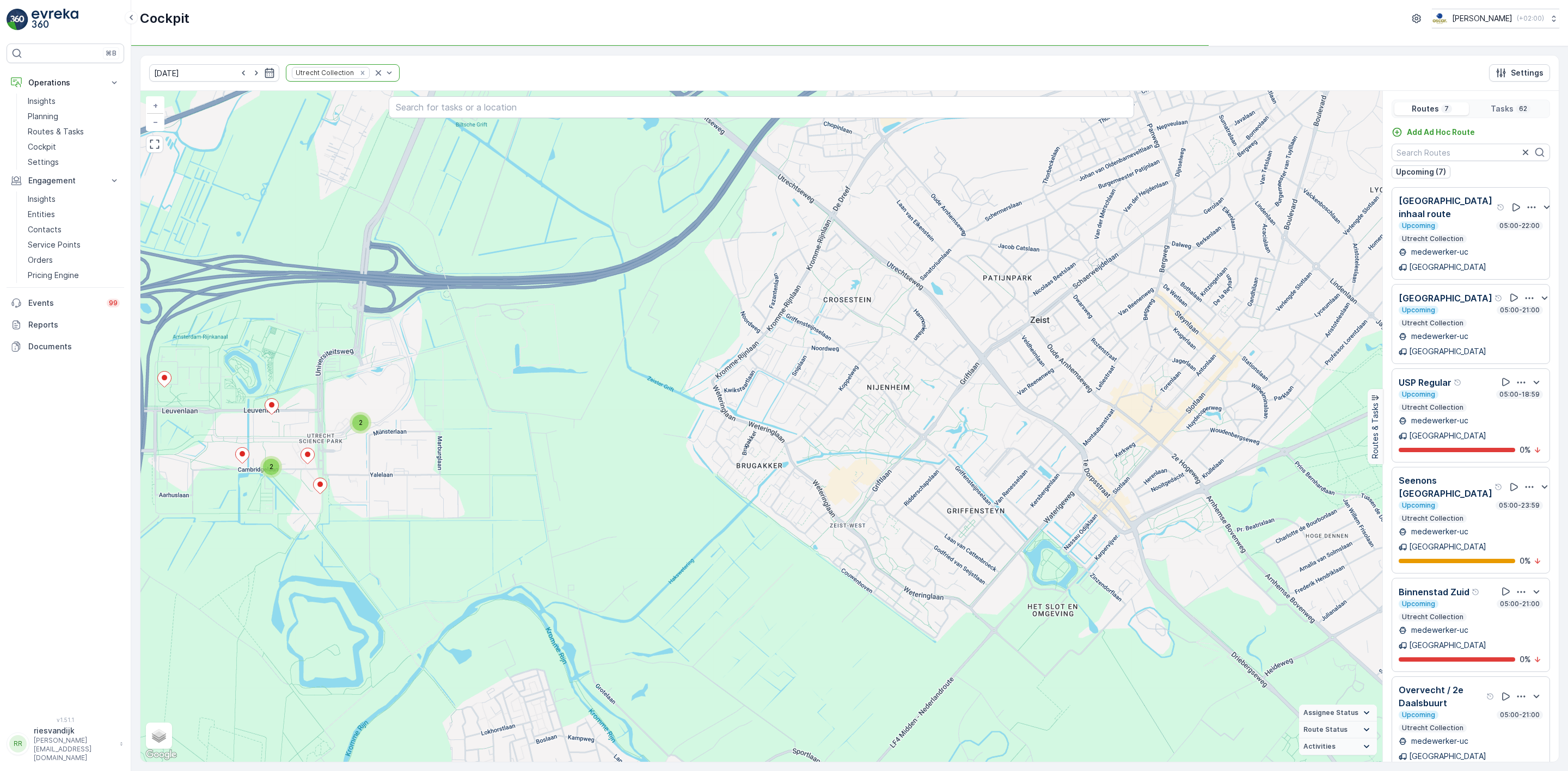
click at [1472, 501] on div "Upcoming 05:00-23:59" at bounding box center [1471, 506] width 144 height 9
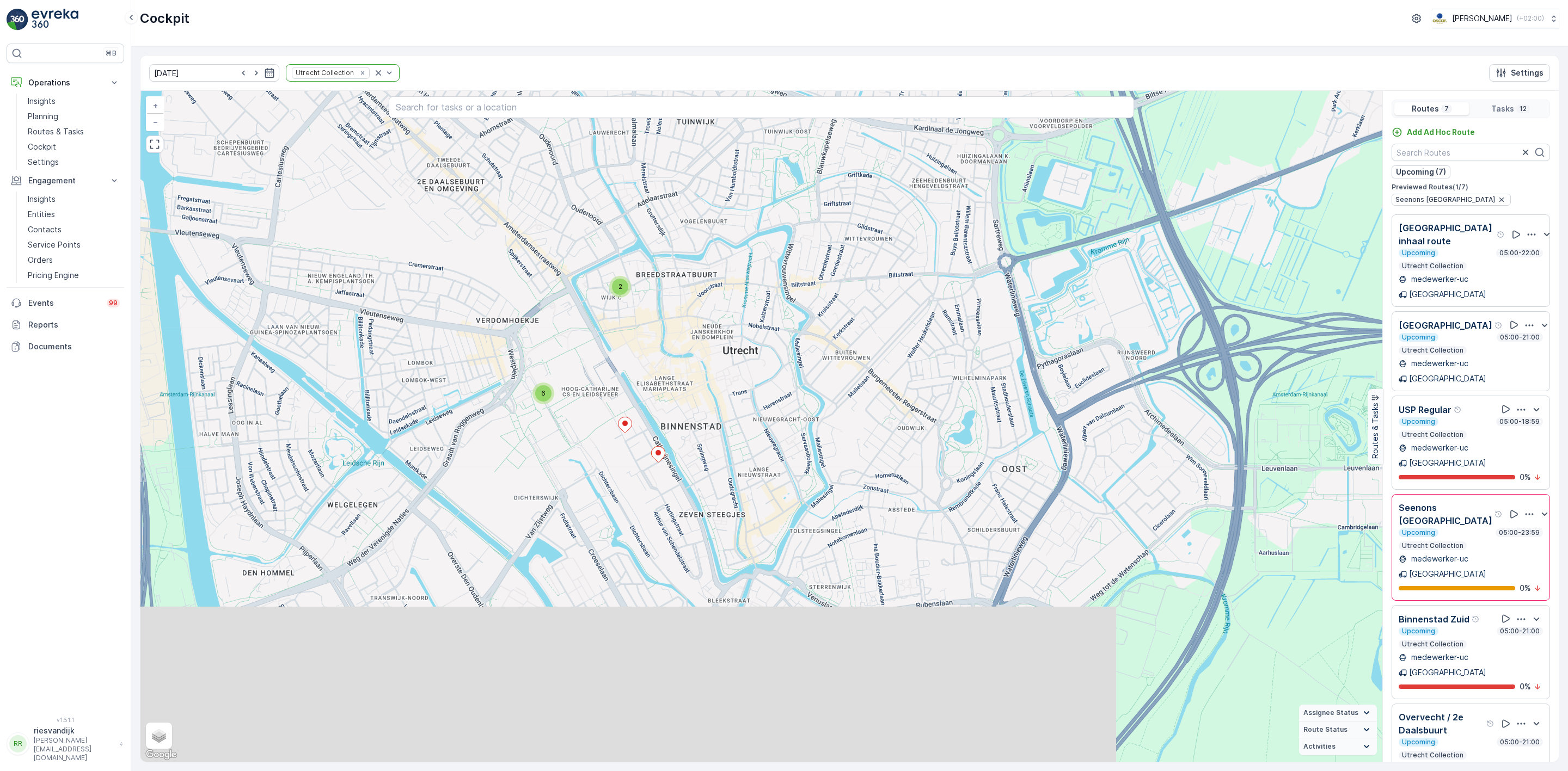
drag, startPoint x: 1281, startPoint y: 451, endPoint x: 1183, endPoint y: 257, distance: 217.3
click at [1183, 257] on div "2 6 + − Satellite Roadmap Terrain Hybrid Leaflet Keyboard shortcuts Map Data Ma…" at bounding box center [761, 426] width 1242 height 671
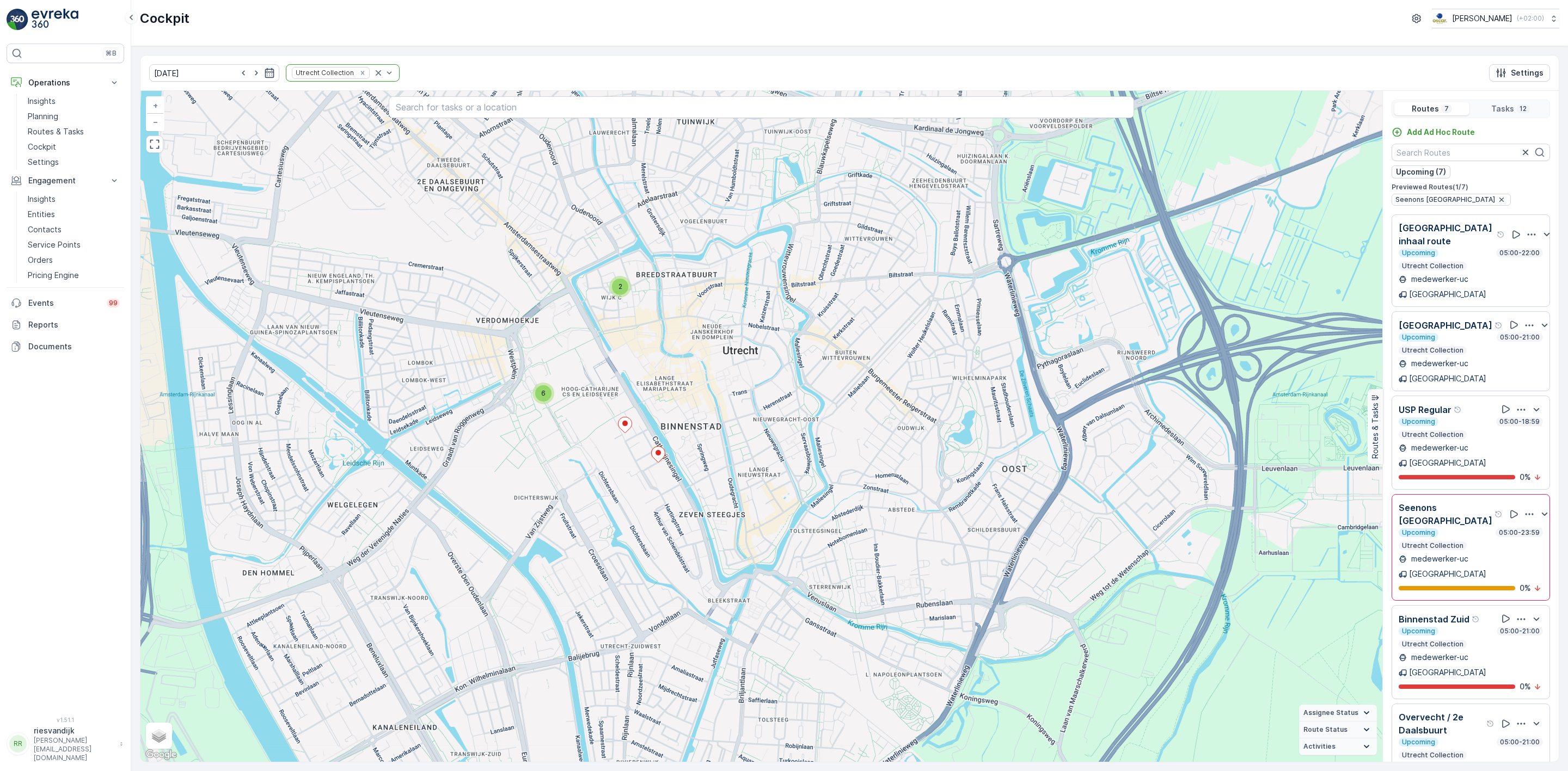
click at [1472, 417] on div "Upcoming 05:00-18:59 Utrecht Collection" at bounding box center [1471, 428] width 144 height 22
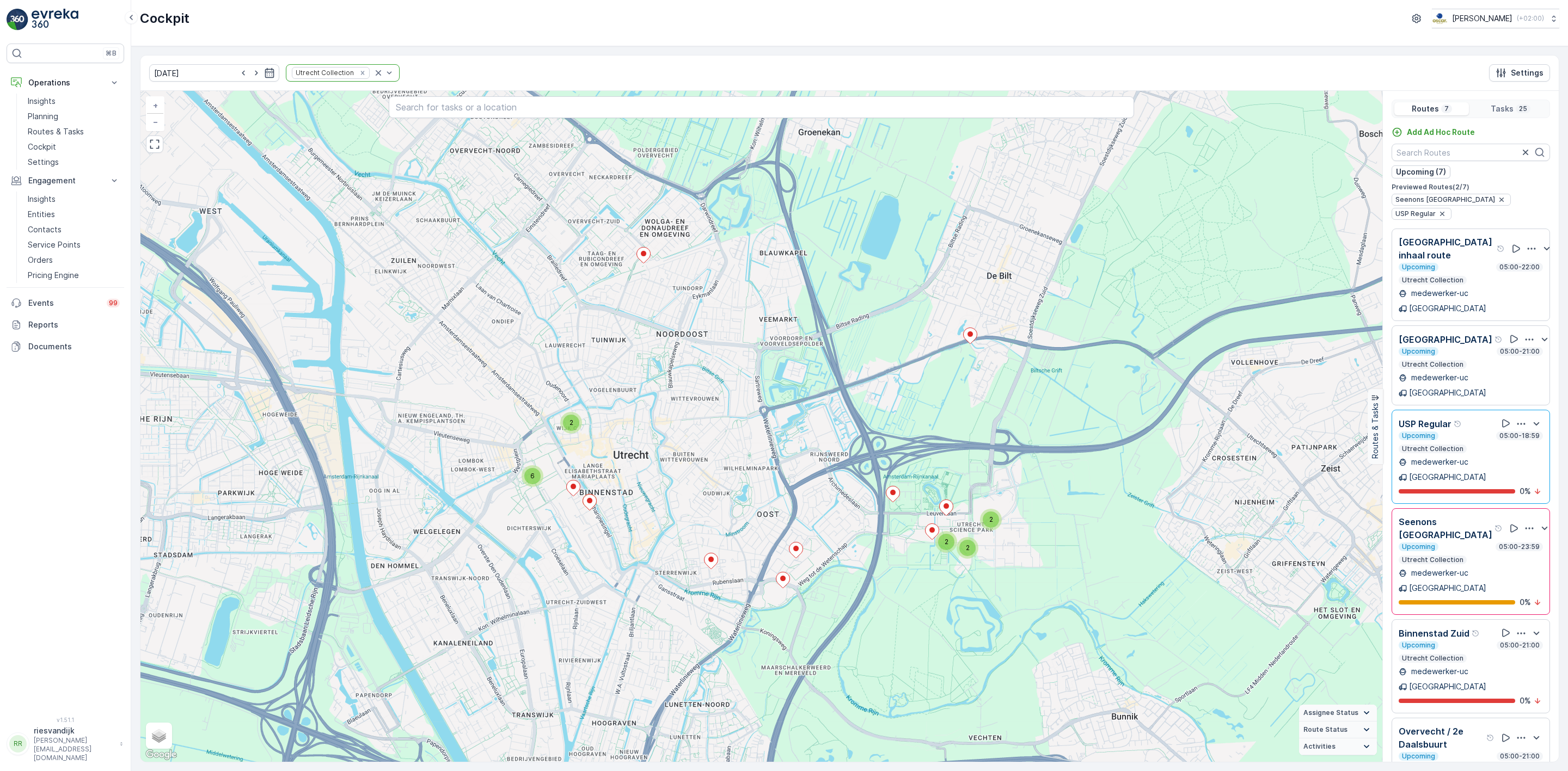
click at [1475, 543] on div "Upcoming 05:00-23:59" at bounding box center [1471, 547] width 144 height 9
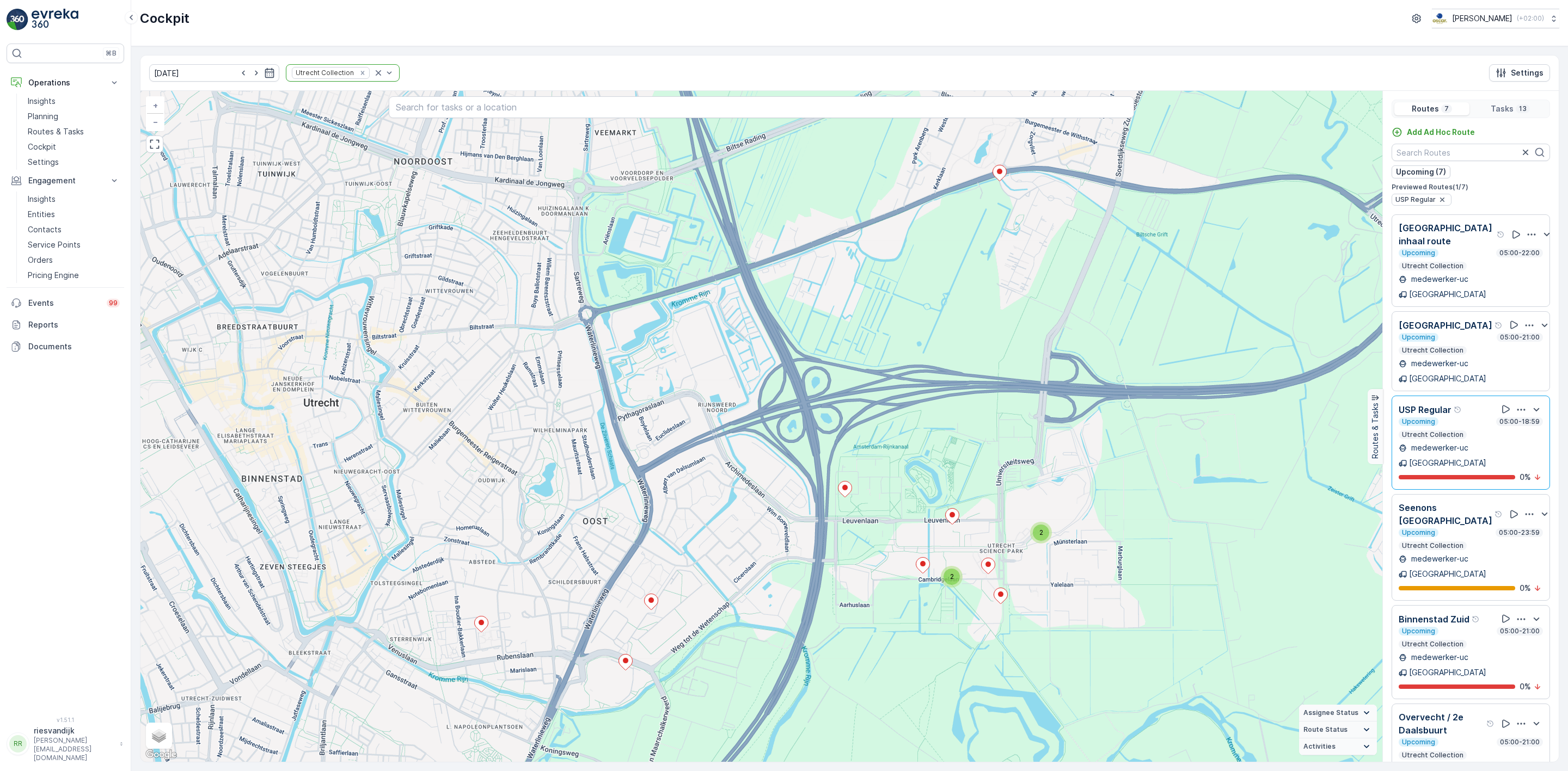
click at [1452, 442] on p "medewerker-uc" at bounding box center [1438, 448] width 59 height 11
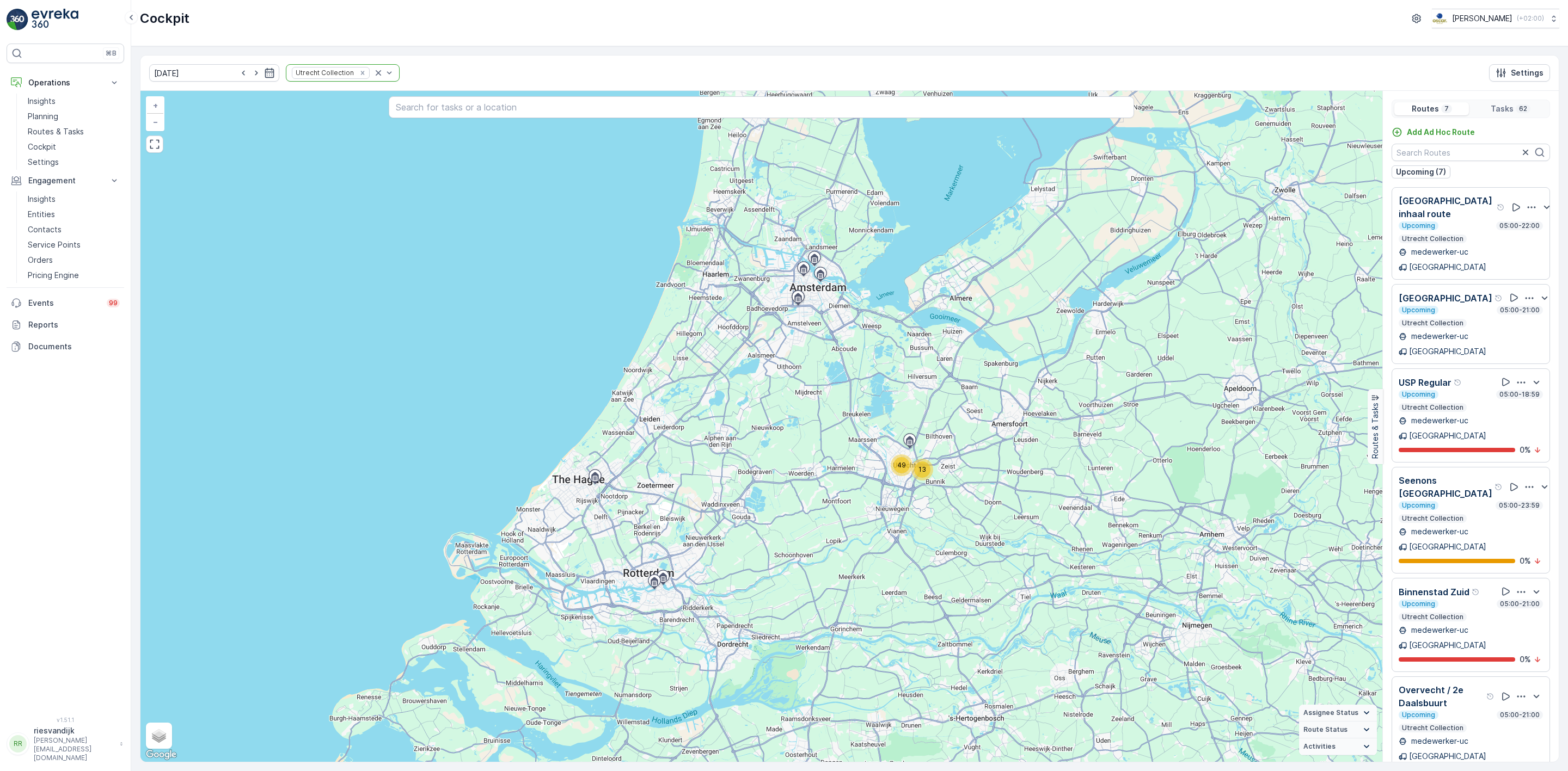
click at [1468, 306] on div "Upcoming 05:00-21:00" at bounding box center [1471, 310] width 144 height 9
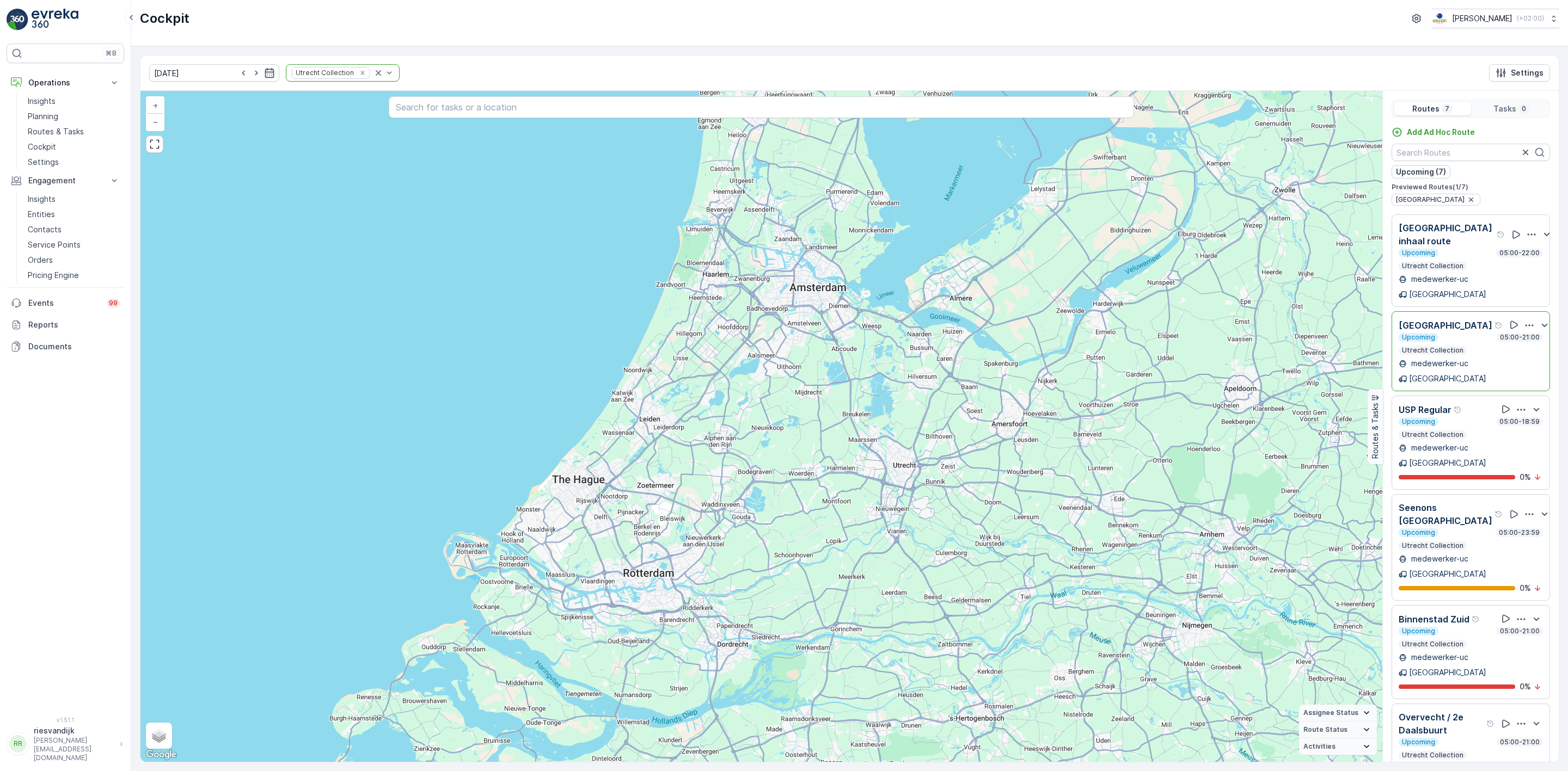
click at [1472, 333] on div "Upcoming 05:00-21:00" at bounding box center [1471, 337] width 144 height 9
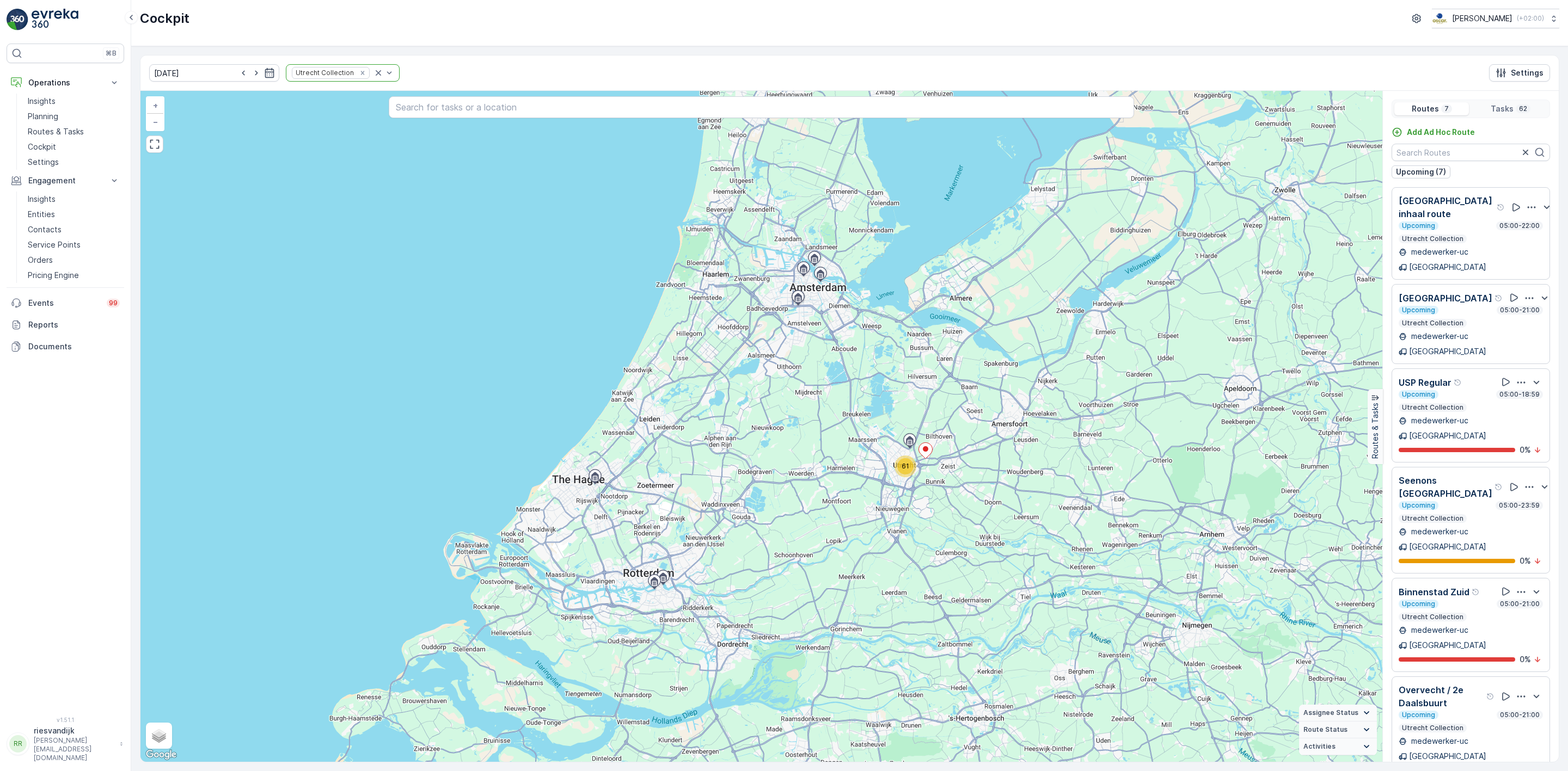
click at [1468, 225] on div "Upcoming 05:00-22:00" at bounding box center [1471, 226] width 144 height 9
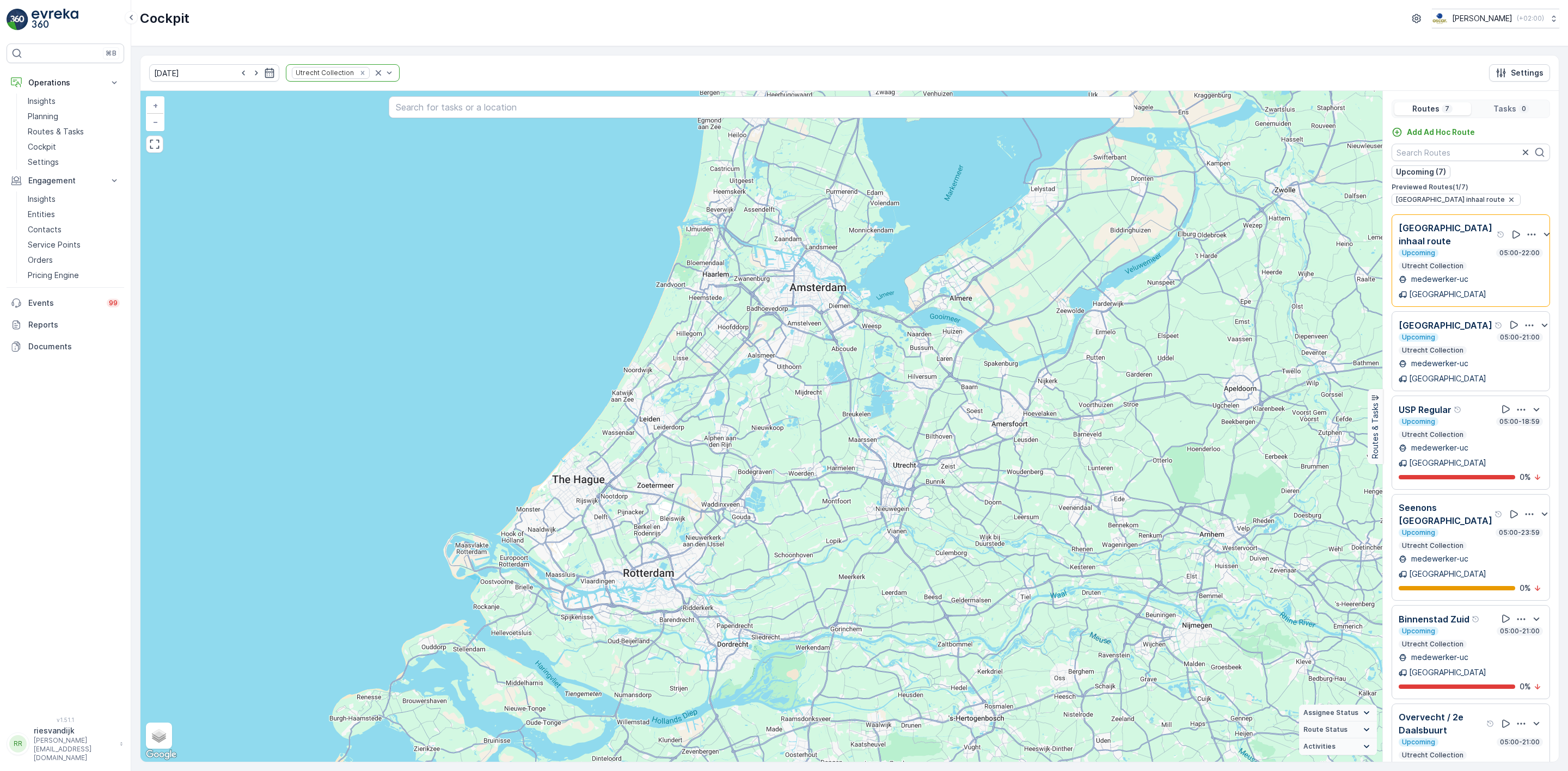
click at [1490, 196] on div "Previewed Routes ( 1 / 7 ) [GEOGRAPHIC_DATA] inhaal route" at bounding box center [1471, 195] width 158 height 23
click at [1455, 431] on p "Utrecht Collection" at bounding box center [1432, 435] width 64 height 9
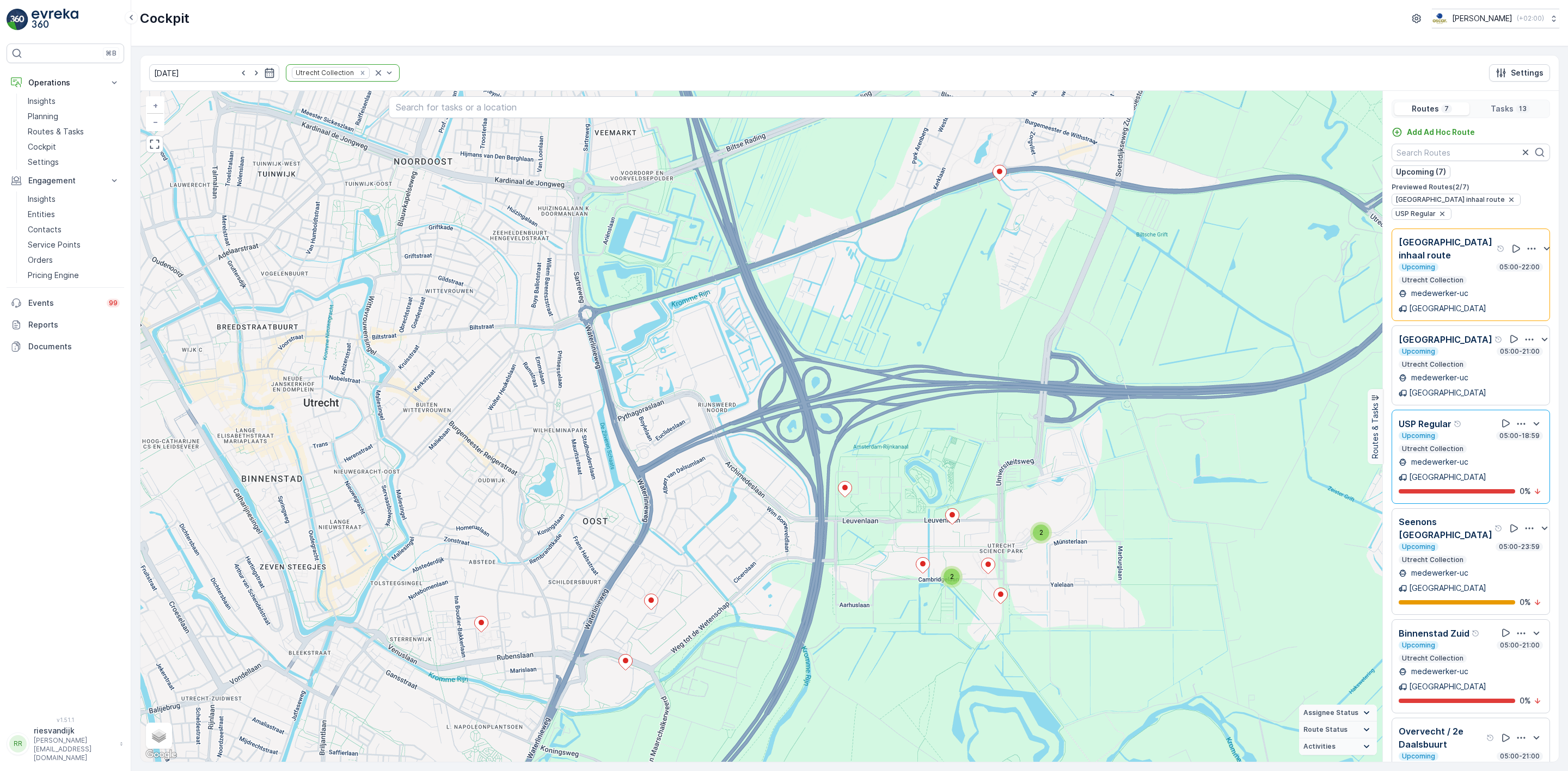
click at [1480, 543] on div "Upcoming 05:00-23:59" at bounding box center [1471, 547] width 144 height 9
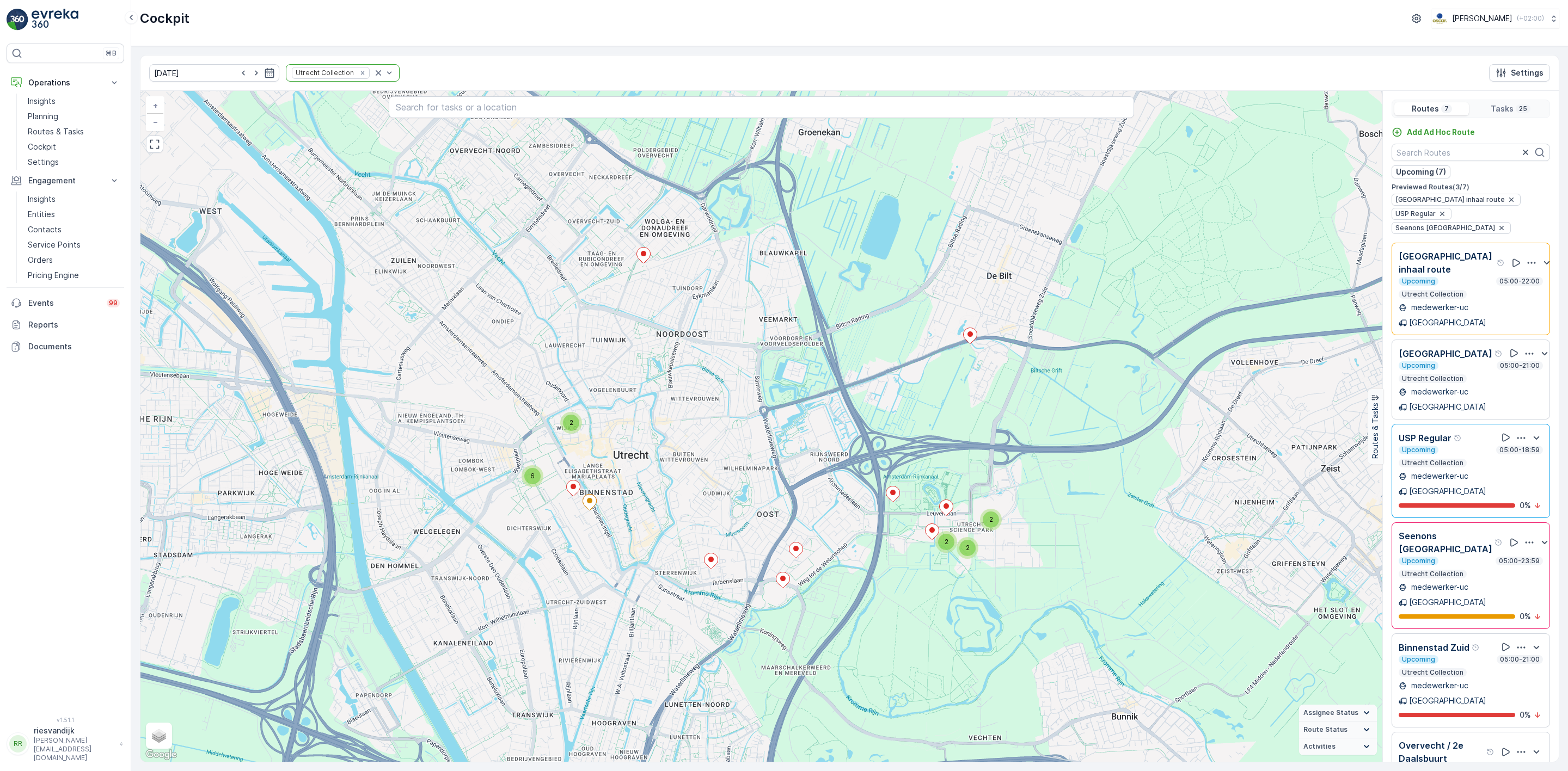
click at [1465, 446] on div "Upcoming 05:00-18:59" at bounding box center [1471, 450] width 144 height 9
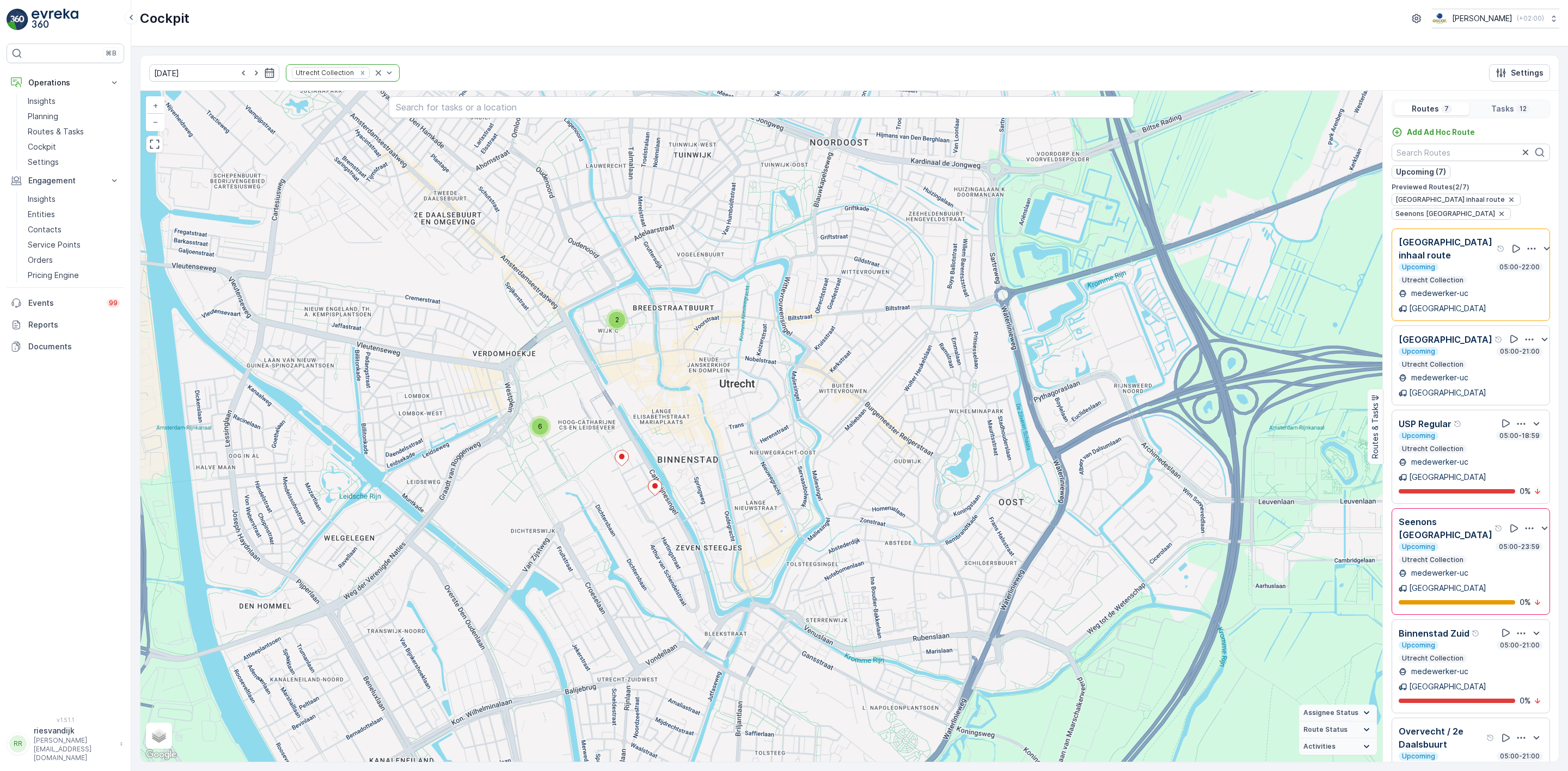
drag, startPoint x: 1286, startPoint y: 617, endPoint x: 1174, endPoint y: 440, distance: 209.5
click at [1174, 440] on div "6 2 + − Satellite Roadmap Terrain Hybrid Leaflet Keyboard shortcuts Map Data Ma…" at bounding box center [761, 426] width 1242 height 671
click at [200, 72] on input "[DATE]" at bounding box center [214, 73] width 130 height 18
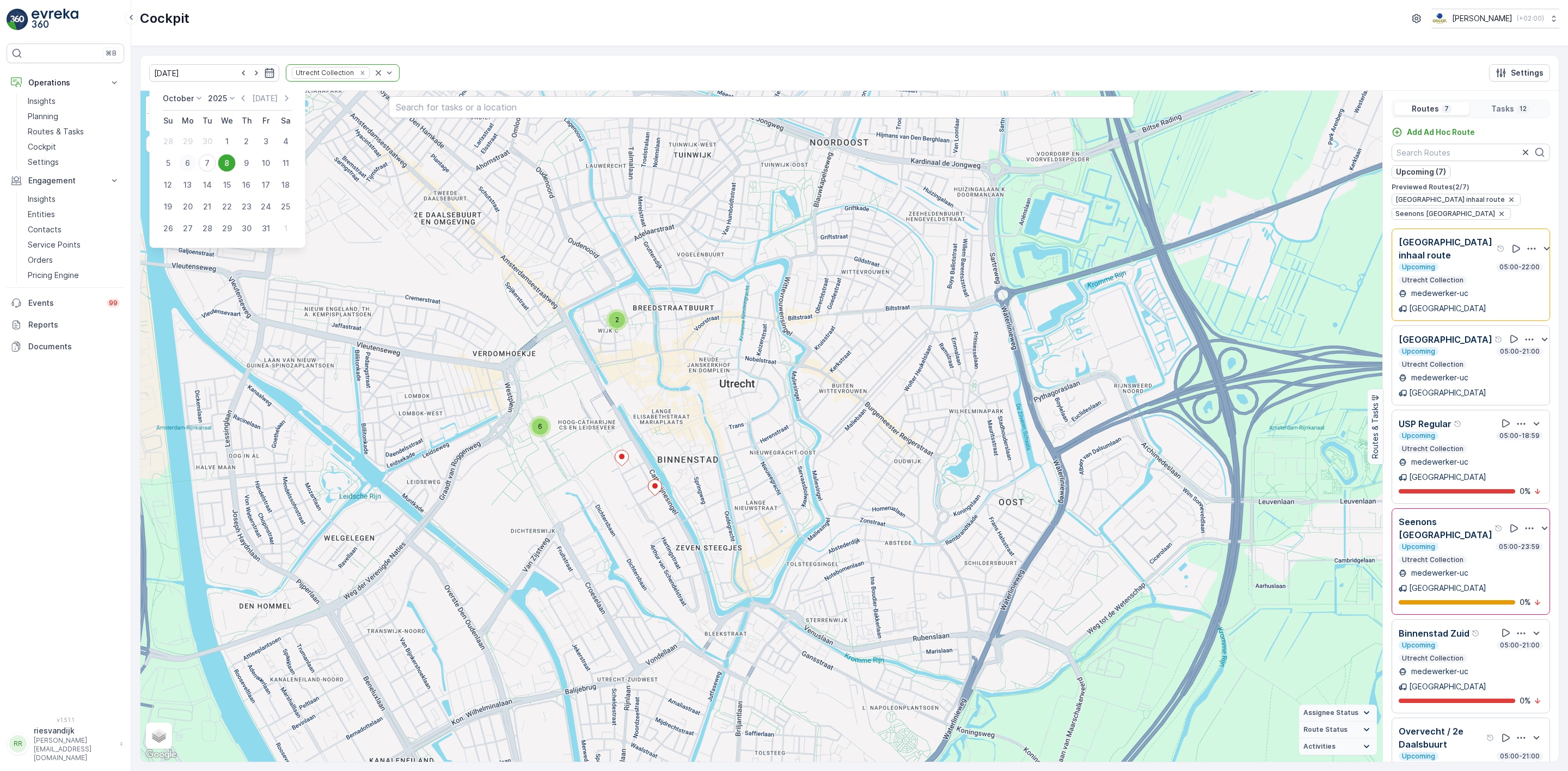
click at [183, 162] on div "6" at bounding box center [187, 163] width 18 height 18
type input "[DATE]"
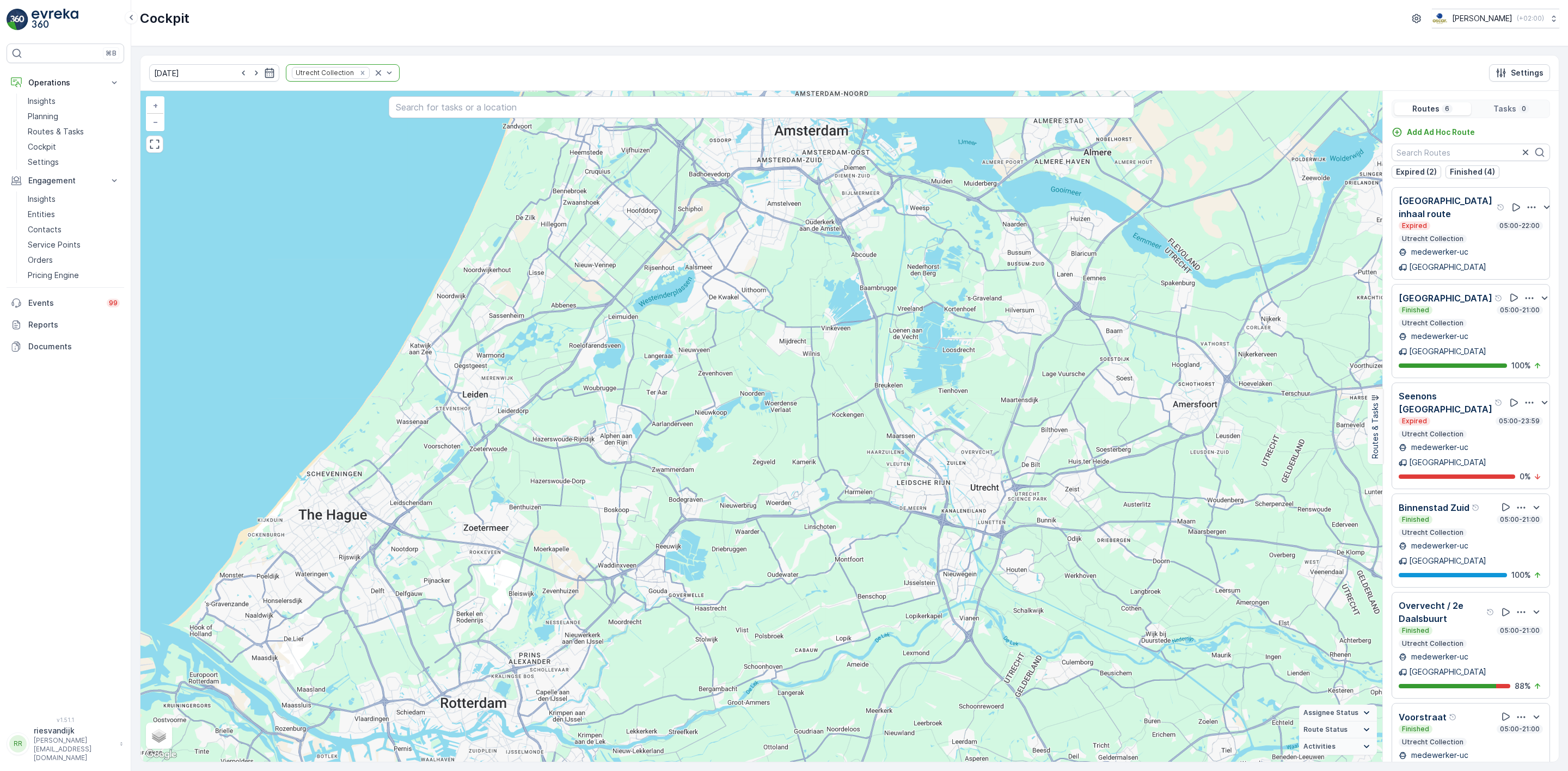
drag, startPoint x: 1018, startPoint y: 565, endPoint x: 928, endPoint y: 549, distance: 91.4
click at [946, 554] on div "+ − Satellite Roadmap Terrain Hybrid Leaflet Keyboard shortcuts Map Data Map da…" at bounding box center [761, 426] width 1242 height 671
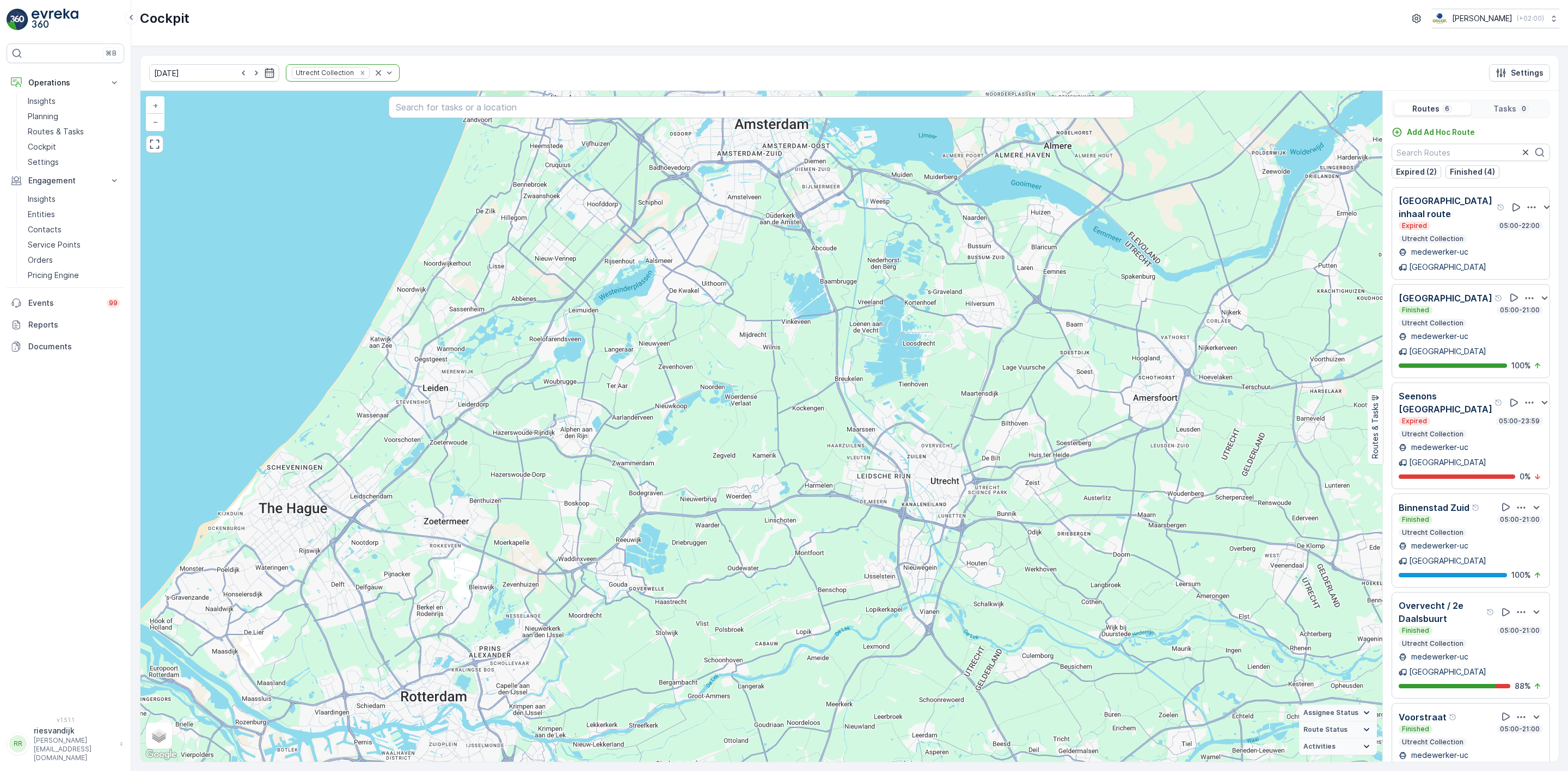
click at [1477, 627] on div "Finished 05:00-21:00" at bounding box center [1471, 631] width 144 height 9
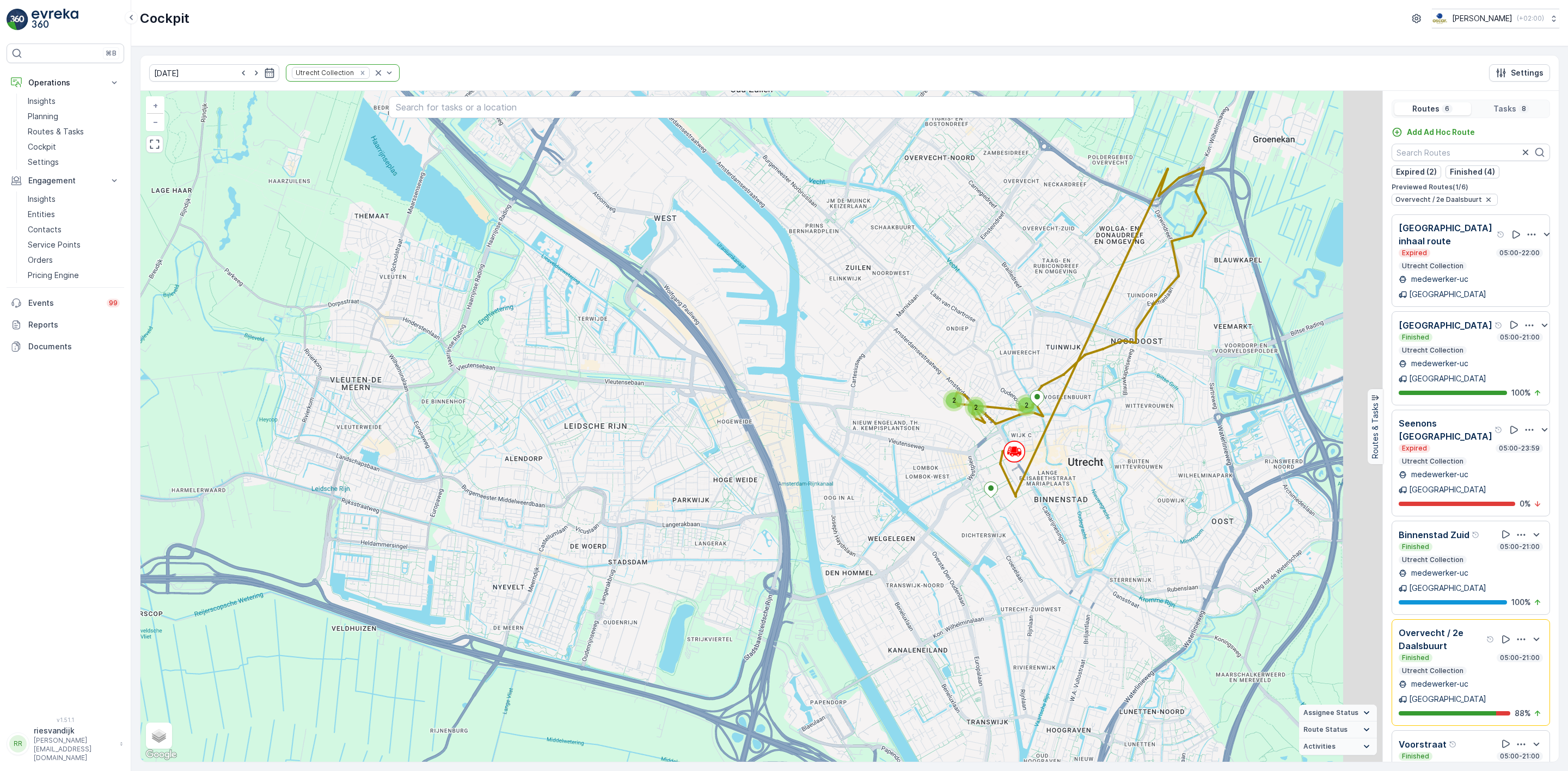
drag, startPoint x: 1080, startPoint y: 464, endPoint x: 916, endPoint y: 431, distance: 167.3
click at [918, 431] on div "2 2 2 + − Satellite Roadmap Terrain Hybrid Leaflet Keyboard shortcuts Map Data …" at bounding box center [761, 426] width 1242 height 671
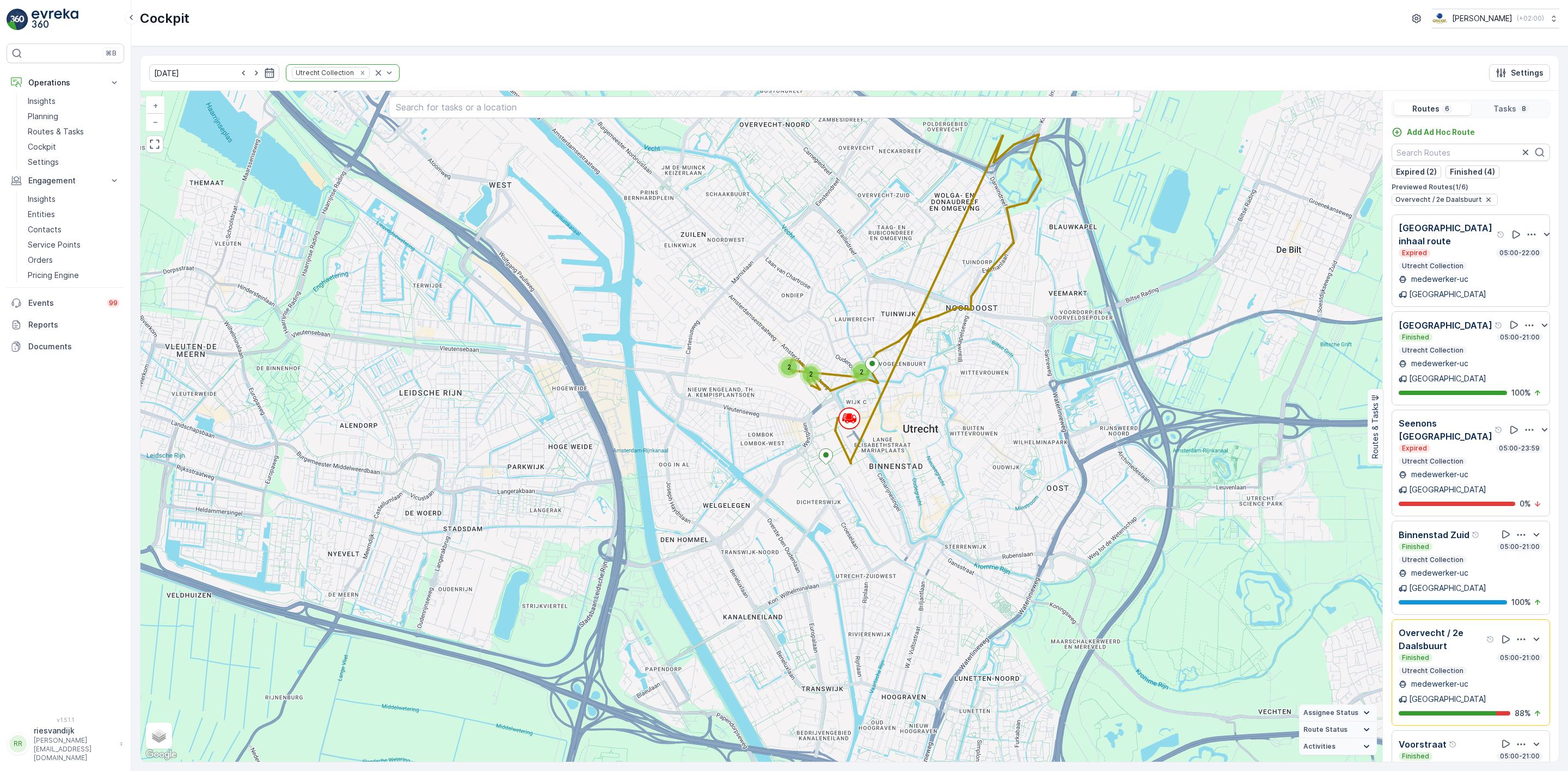
click at [1454, 417] on p "Seenons [GEOGRAPHIC_DATA]" at bounding box center [1446, 430] width 94 height 26
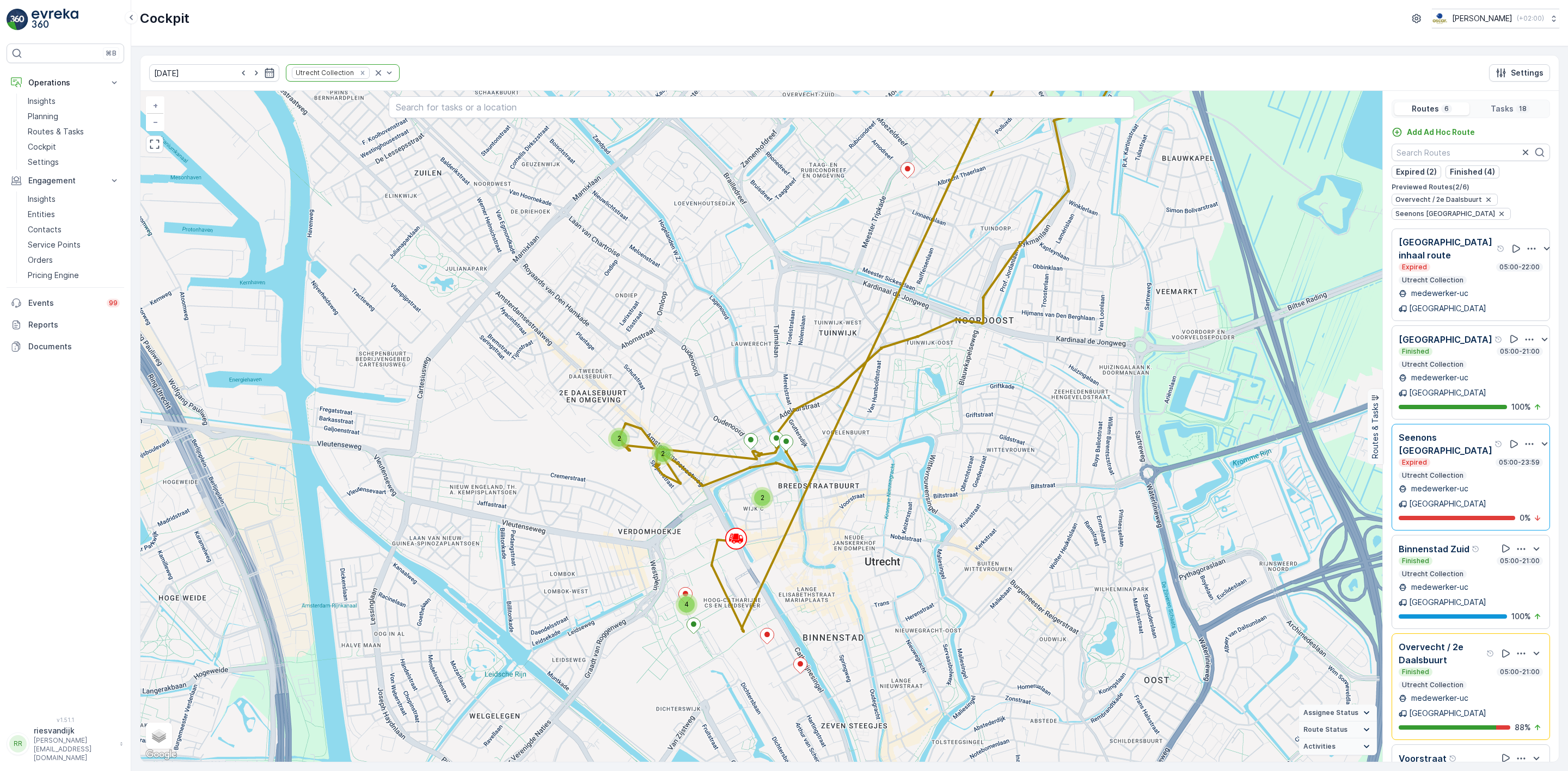
click at [1475, 641] on p "Overvecht / 2e Daalsbuurt" at bounding box center [1441, 654] width 85 height 26
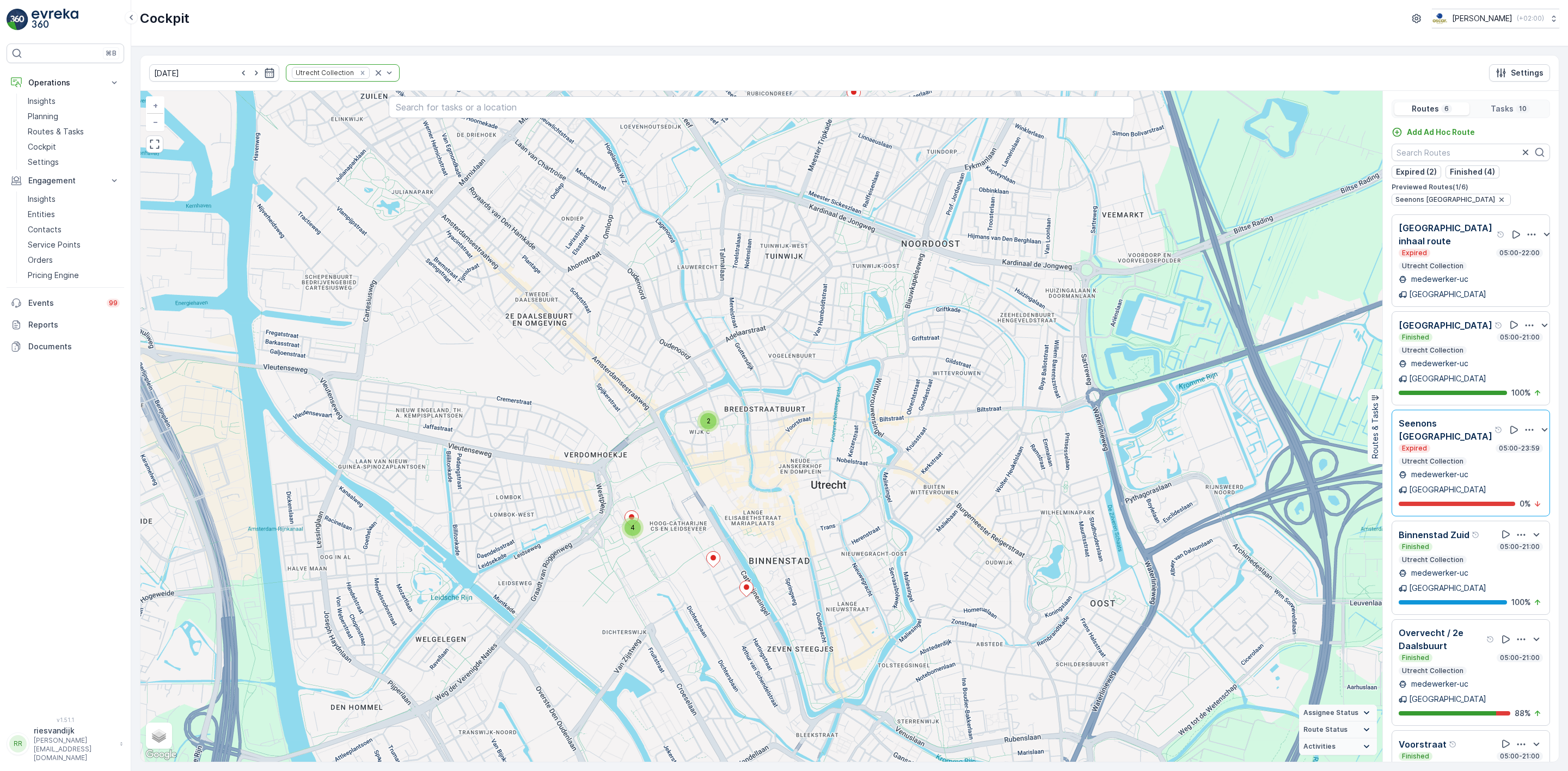
drag, startPoint x: 954, startPoint y: 595, endPoint x: 933, endPoint y: 529, distance: 69.3
click at [933, 529] on div "2 4 + − Satellite Roadmap Terrain Hybrid Leaflet Keyboard shortcuts Map Data Ma…" at bounding box center [761, 426] width 1242 height 671
click at [1468, 752] on div "Finished 05:00-21:00 Utrecht Collection" at bounding box center [1471, 763] width 144 height 22
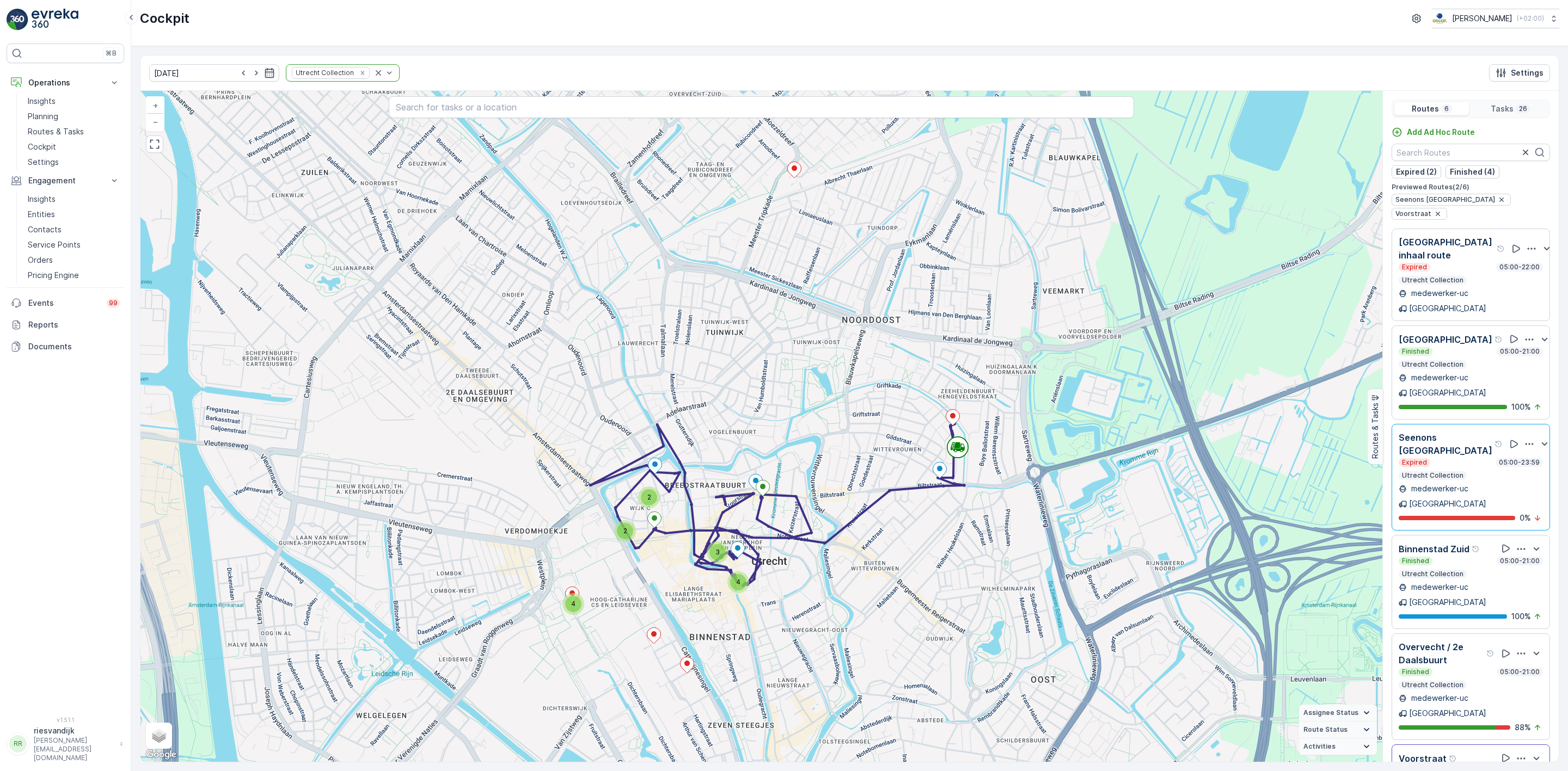
click at [1475, 458] on div "Expired 05:00-23:59 Utrecht Collection" at bounding box center [1471, 469] width 144 height 22
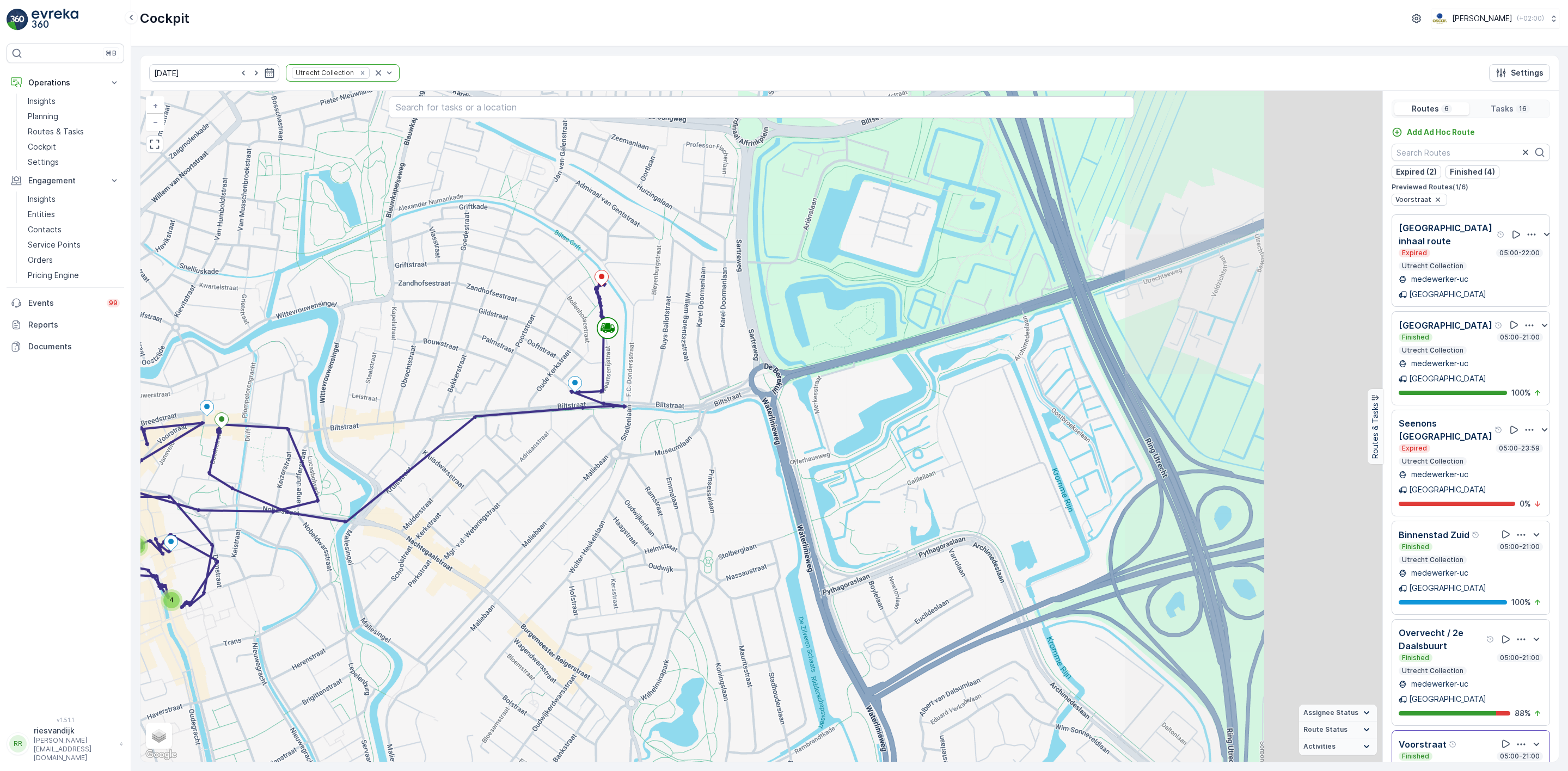
drag, startPoint x: 1168, startPoint y: 399, endPoint x: 706, endPoint y: 407, distance: 462.1
click at [706, 407] on div "4 2 2 + − Satellite Roadmap Terrain Hybrid Leaflet Keyboard shortcuts Map Data …" at bounding box center [761, 426] width 1242 height 671
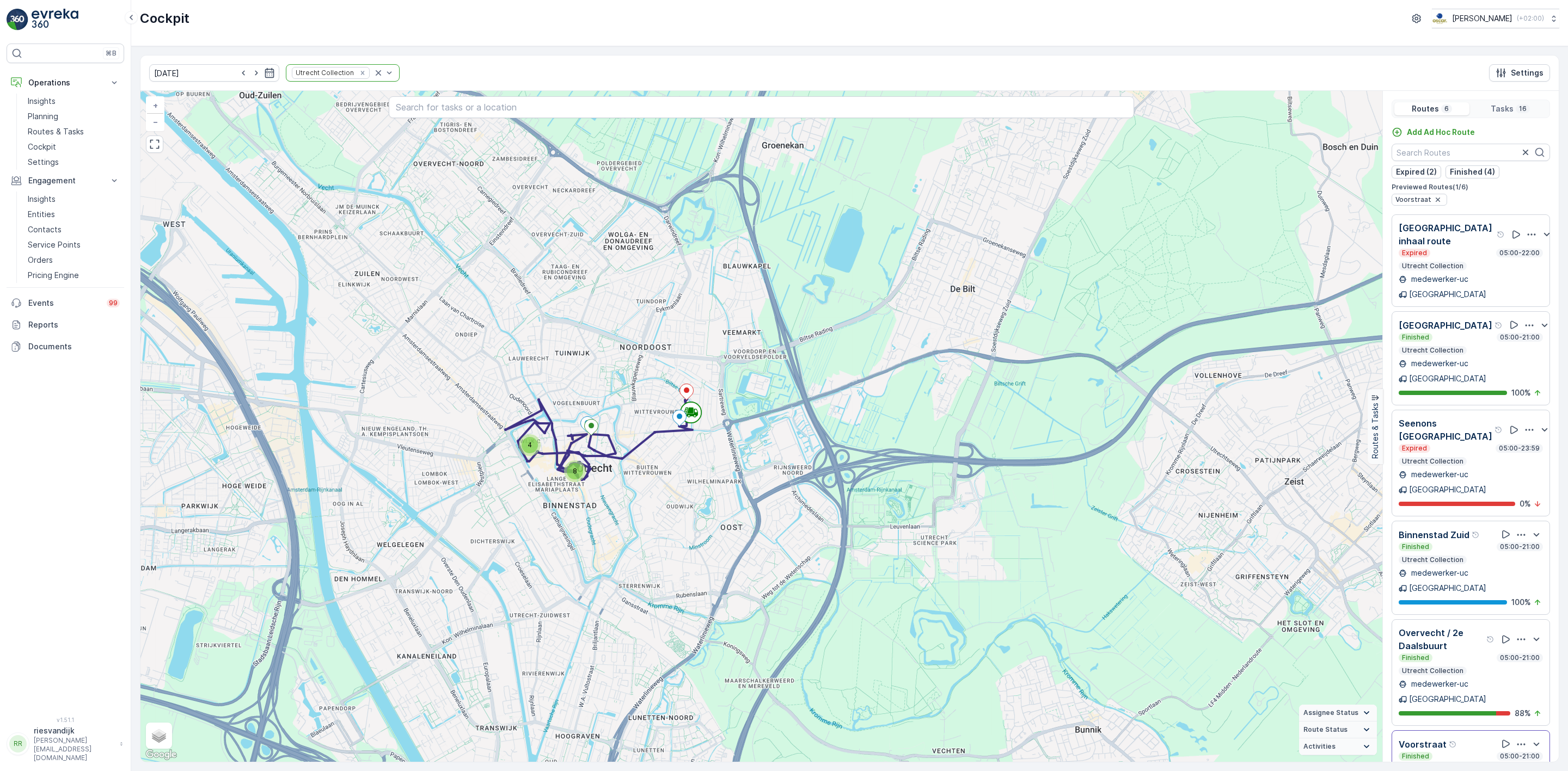
drag, startPoint x: 933, startPoint y: 472, endPoint x: 911, endPoint y: 470, distance: 22.1
click at [933, 473] on div "8 4 + − Satellite Roadmap Terrain Hybrid Leaflet Keyboard shortcuts Map Data Ma…" at bounding box center [761, 426] width 1242 height 671
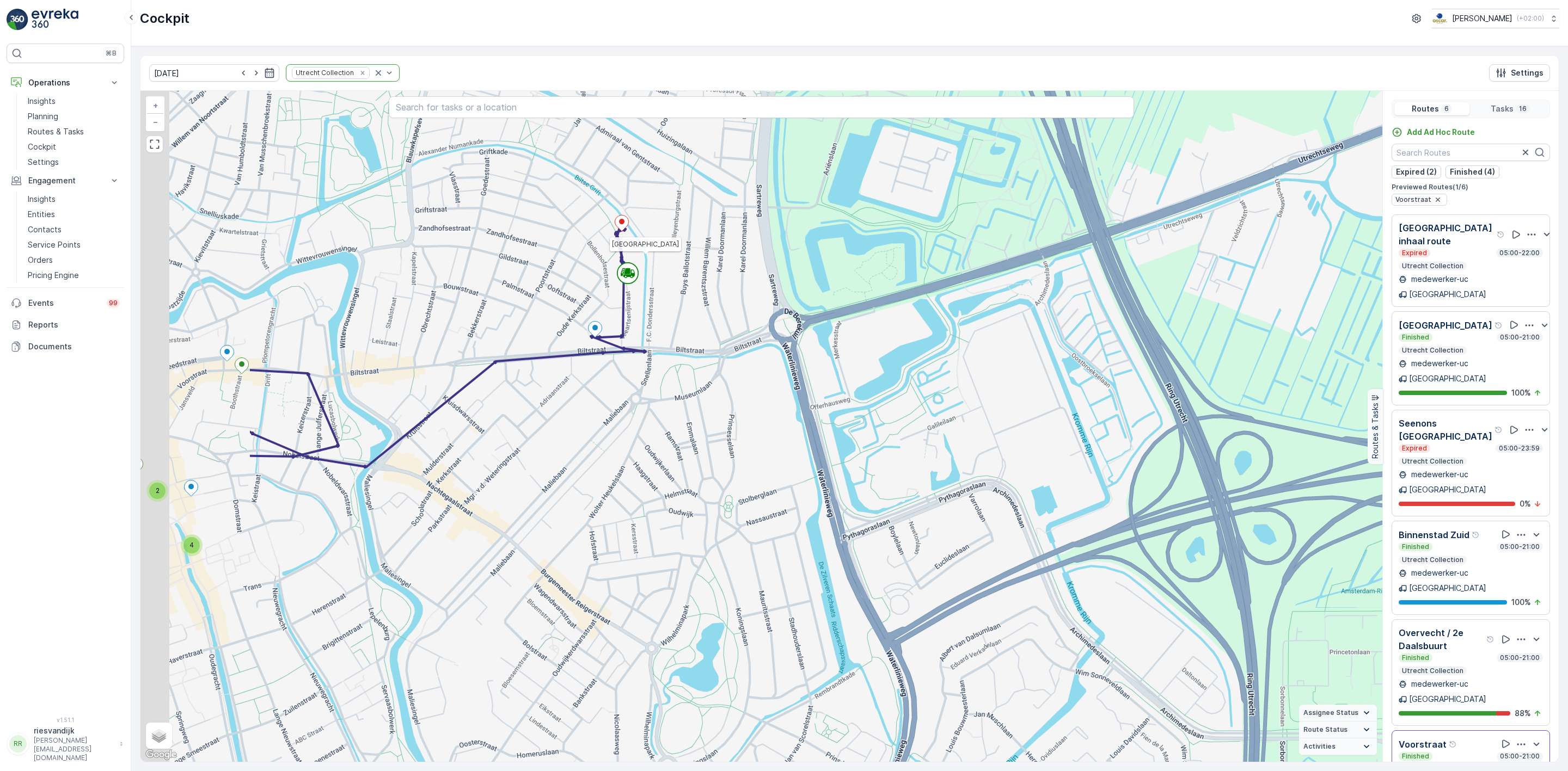
drag, startPoint x: 913, startPoint y: 490, endPoint x: 1019, endPoint y: 498, distance: 106.3
click at [1019, 498] on div "4 2 2 Utrecht + − Satellite Roadmap Terrain Hybrid Leaflet Keyboard shortcuts M…" at bounding box center [761, 426] width 1242 height 671
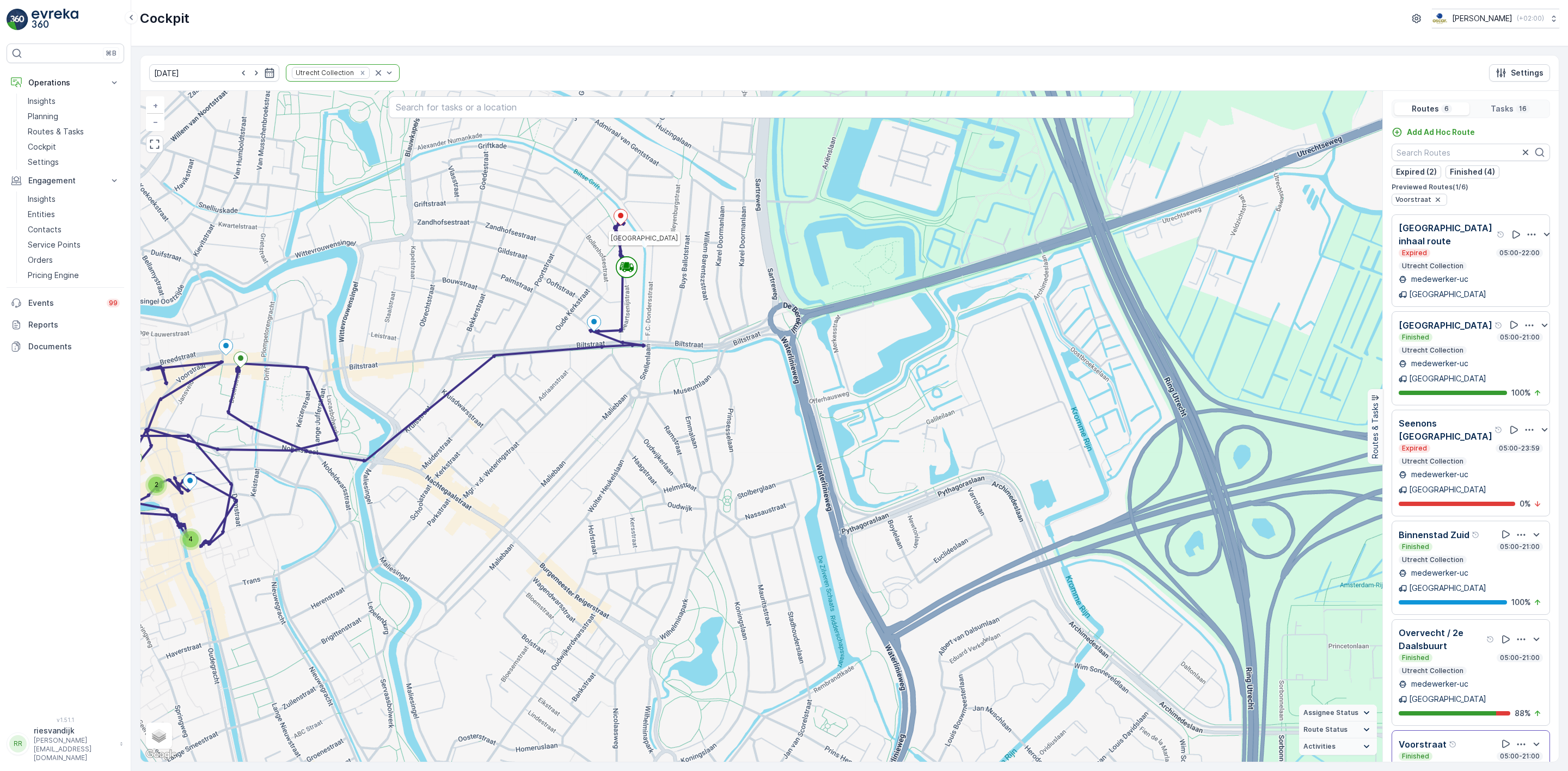
drag, startPoint x: 1211, startPoint y: 482, endPoint x: 1088, endPoint y: 246, distance: 266.1
click at [1091, 252] on div "4 2 2 Utrecht + − Satellite Roadmap Terrain Hybrid Leaflet Keyboard shortcuts M…" at bounding box center [761, 426] width 1242 height 671
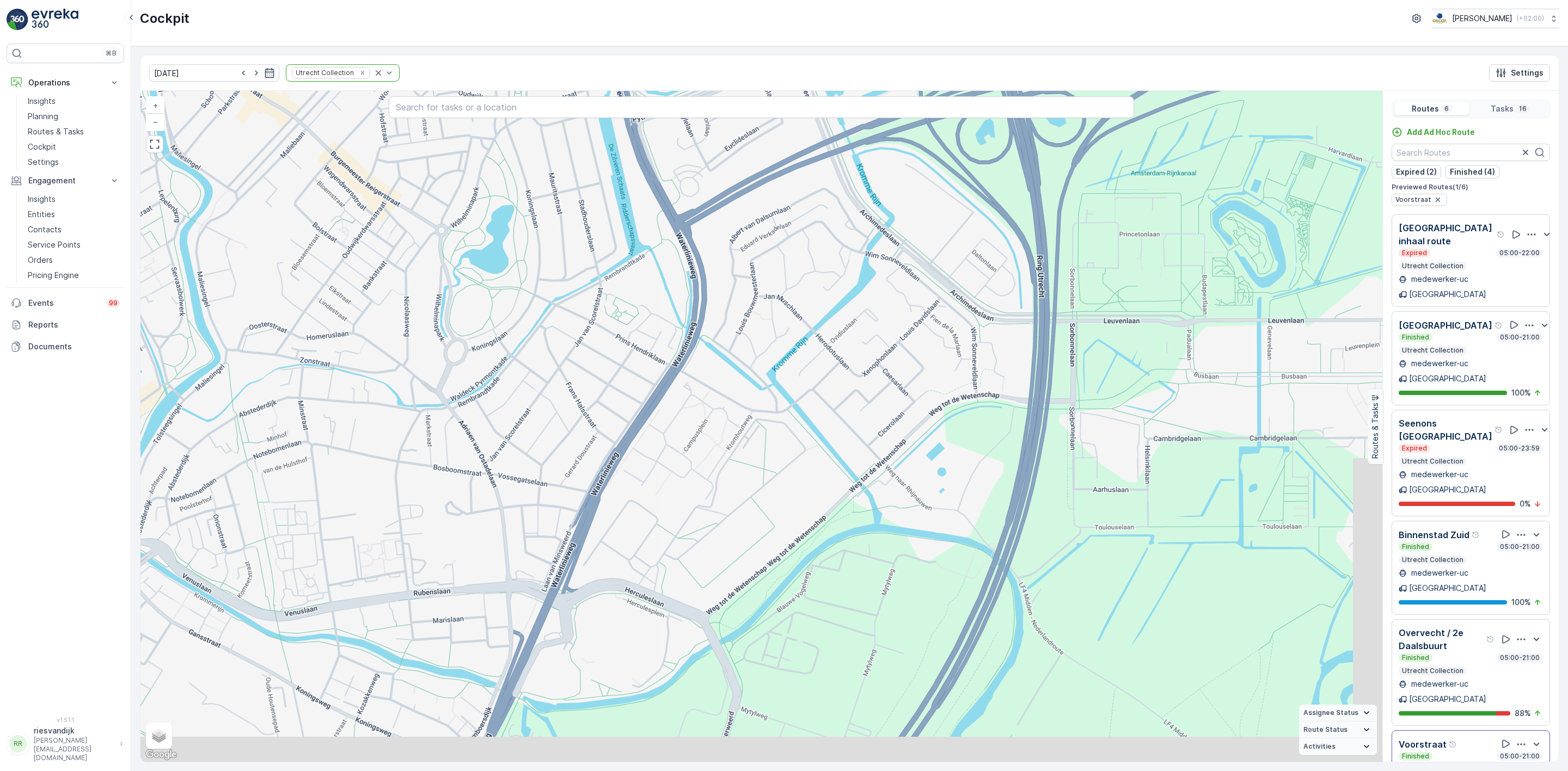
drag, startPoint x: 1087, startPoint y: 366, endPoint x: 1027, endPoint y: 328, distance: 71.0
click at [1034, 328] on div "4 2 2 Utrecht + − Satellite Roadmap Terrain Hybrid Leaflet Keyboard shortcuts M…" at bounding box center [761, 426] width 1242 height 671
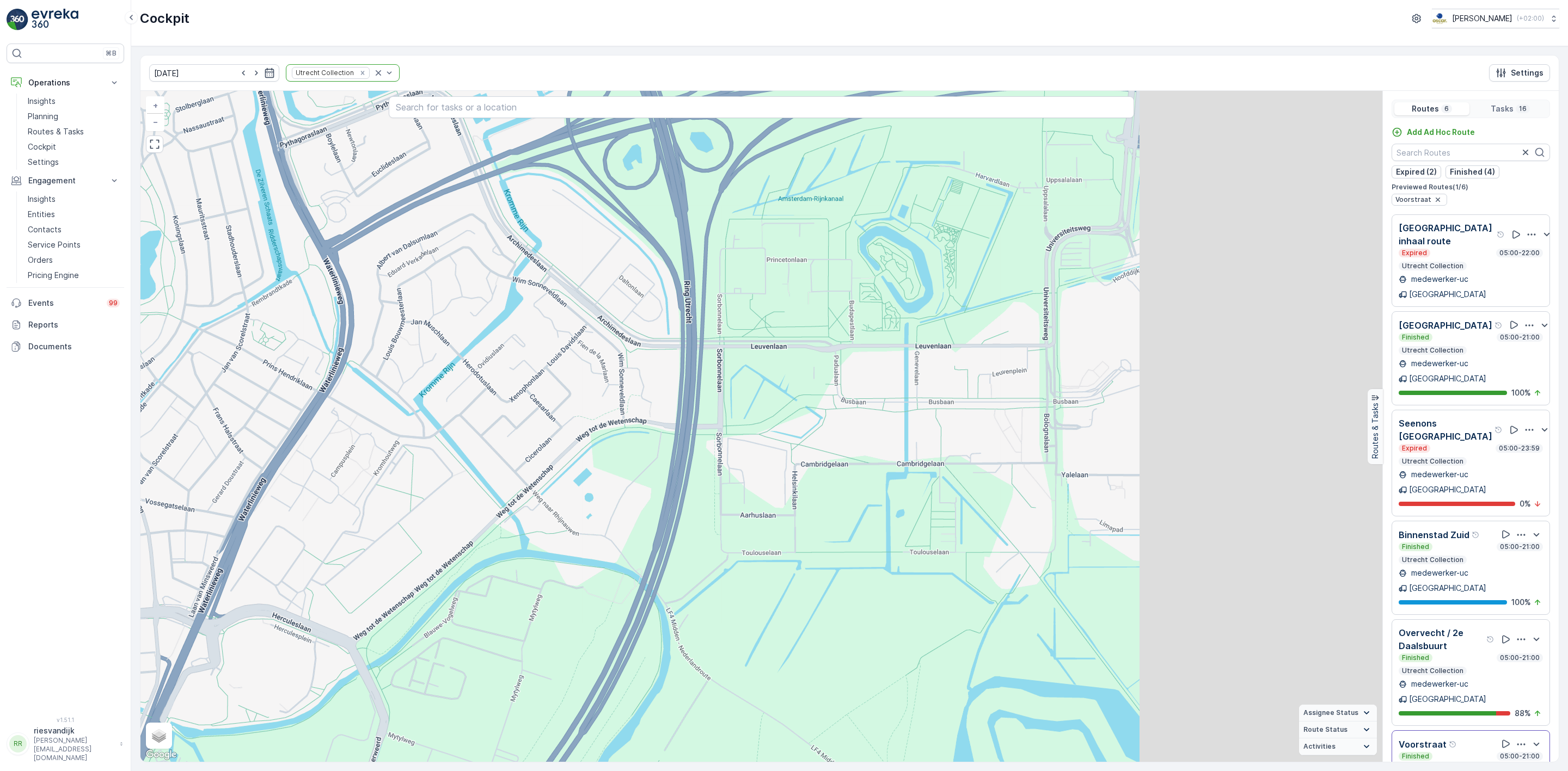
drag, startPoint x: 1021, startPoint y: 353, endPoint x: 872, endPoint y: 361, distance: 149.2
click at [872, 361] on div "4 2 2 Utrecht + − Satellite Roadmap Terrain Hybrid Leaflet Keyboard shortcuts M…" at bounding box center [761, 426] width 1242 height 671
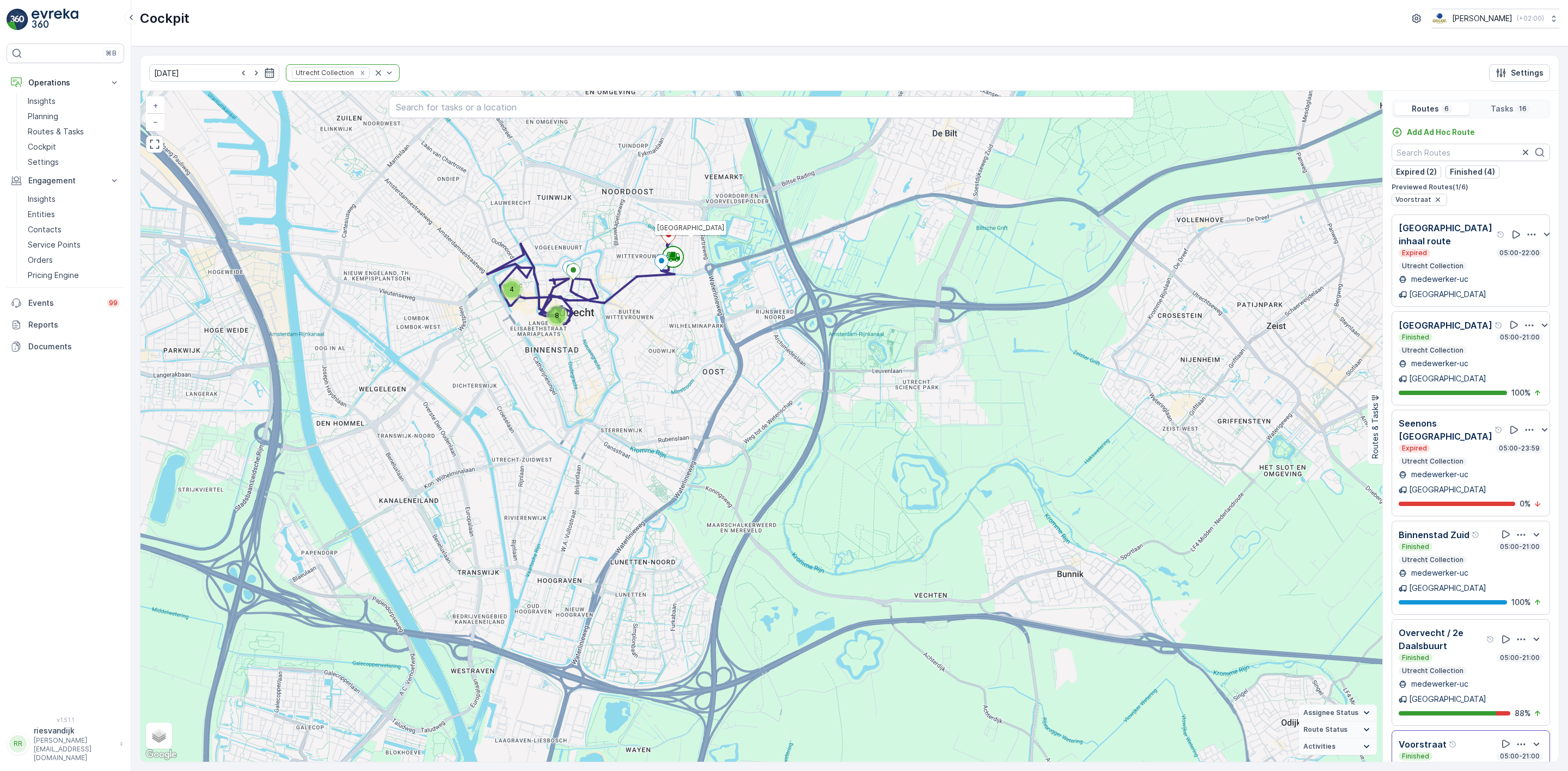
drag, startPoint x: 1003, startPoint y: 361, endPoint x: 985, endPoint y: 368, distance: 19.3
click at [985, 368] on div "8 4 [GEOGRAPHIC_DATA] + − Satellite Roadmap Terrain Hybrid Leaflet Keyboard sho…" at bounding box center [761, 426] width 1242 height 671
